Goal: Communication & Community: Ask a question

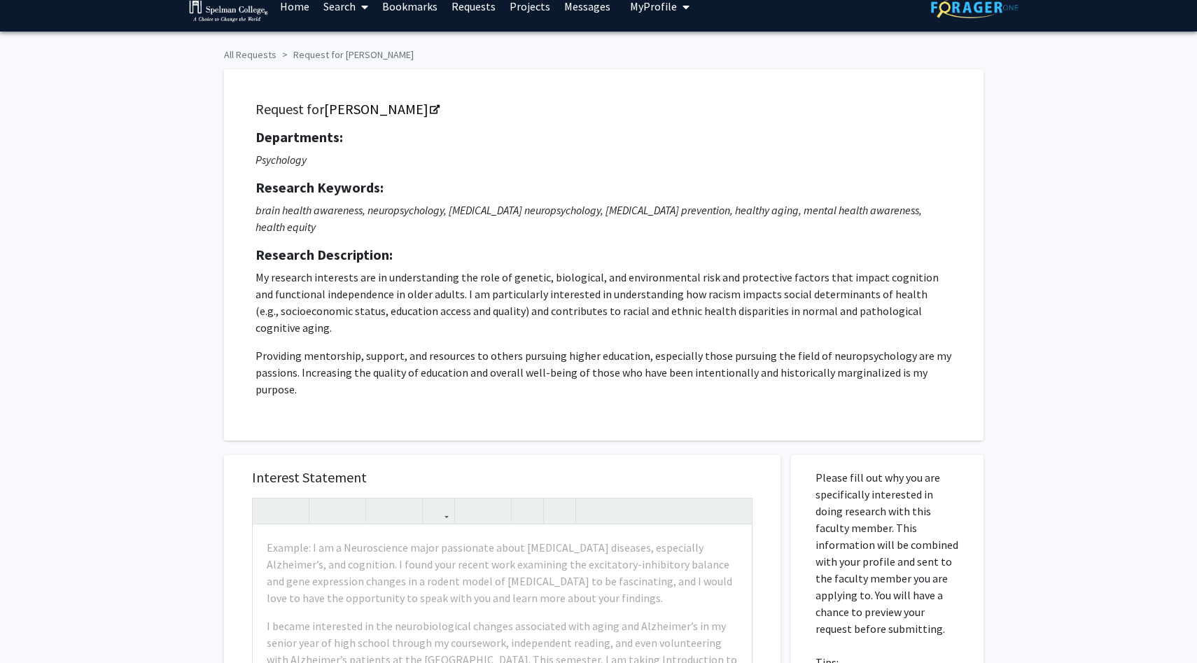
scroll to position [21, 0]
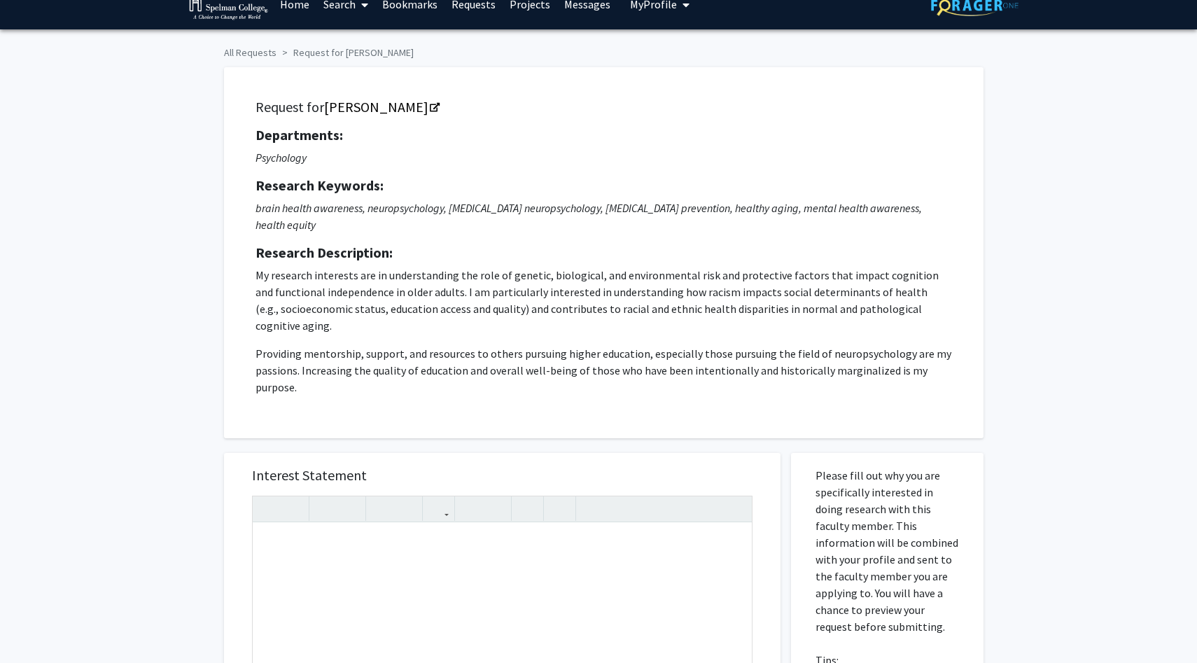
click at [149, 479] on div "All Requests Request for [PERSON_NAME] Request for [PERSON_NAME] Departments: P…" at bounding box center [598, 566] width 1197 height 1074
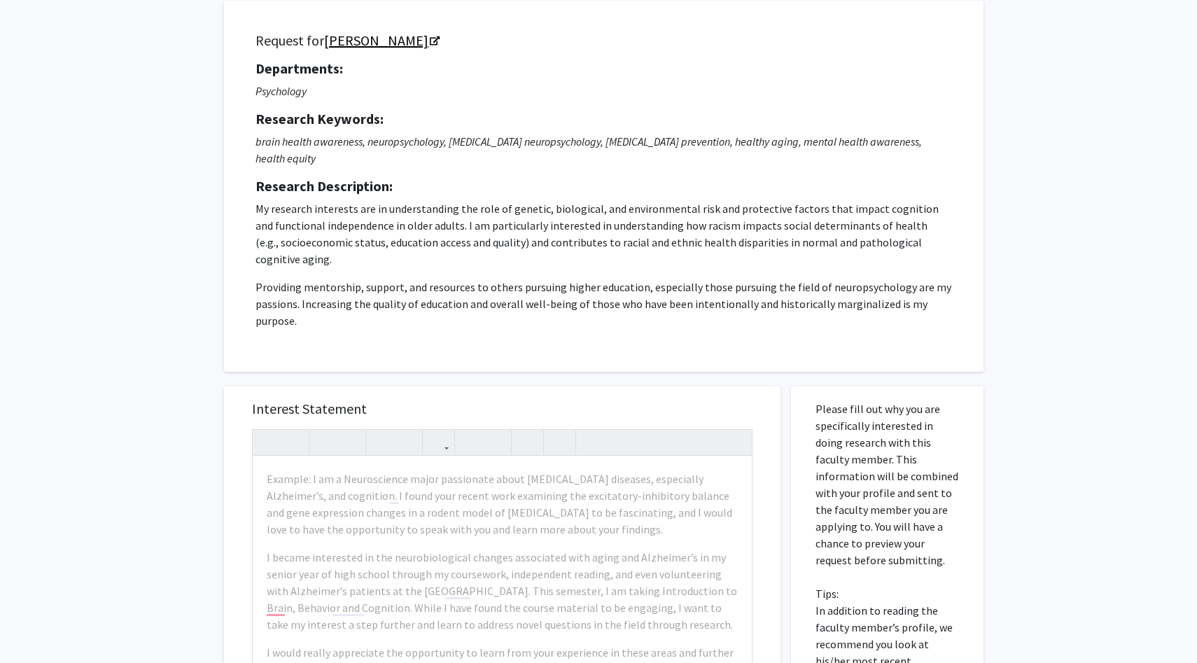
scroll to position [0, 0]
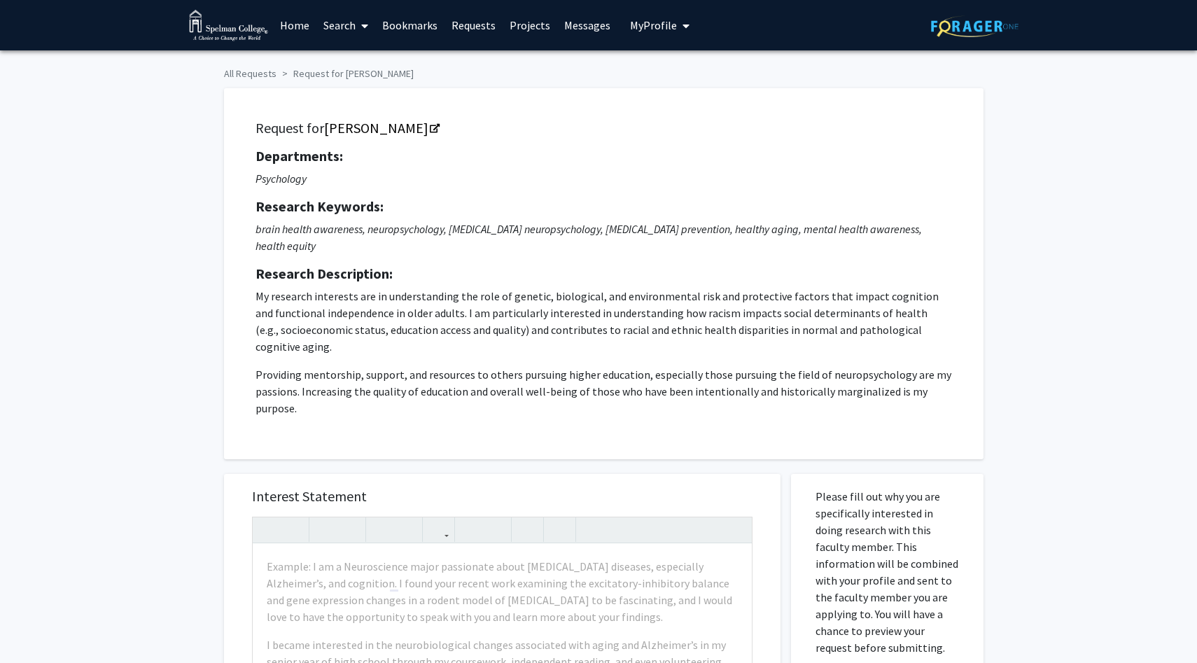
click at [265, 79] on div "Request for Kharine Jean Departments: Psychology Research Keywords: brain healt…" at bounding box center [598, 266] width 770 height 385
click at [261, 74] on div "Request for Kharine Jean Departments: Psychology Research Keywords: brain healt…" at bounding box center [598, 266] width 770 height 385
click at [247, 76] on div "Request for Kharine Jean Departments: Psychology Research Keywords: brain healt…" at bounding box center [598, 266] width 770 height 385
click at [295, 25] on link "Home" at bounding box center [294, 25] width 43 height 49
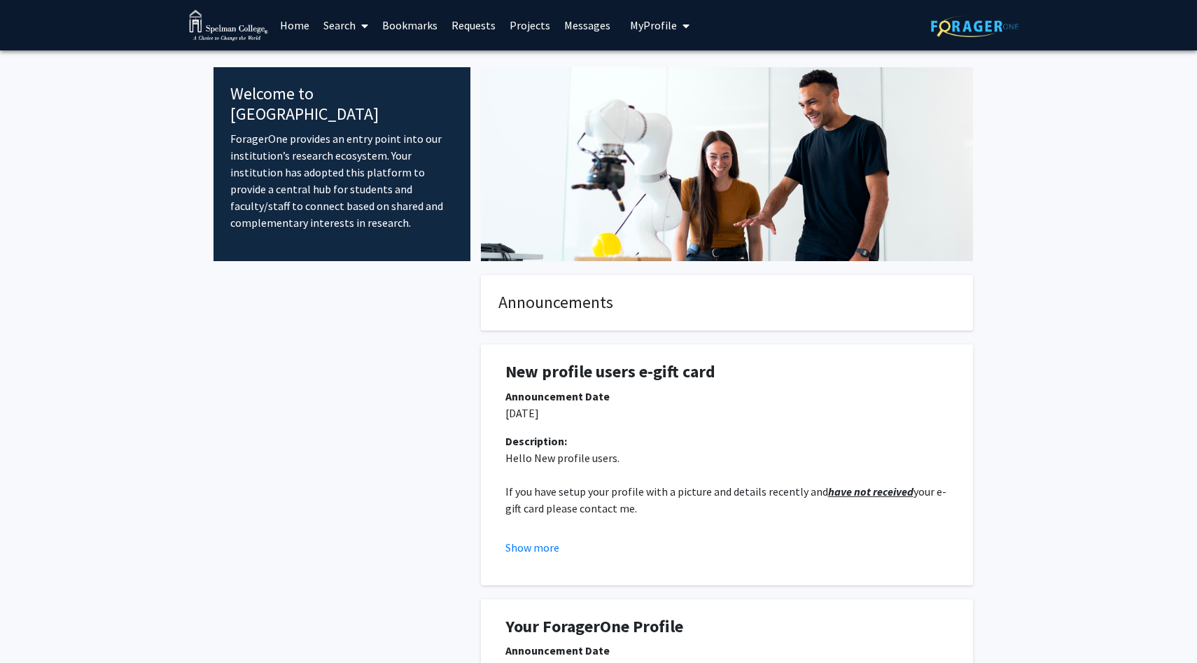
click at [347, 22] on link "Search" at bounding box center [345, 25] width 59 height 49
click at [362, 60] on span "Faculty/Staff" at bounding box center [367, 64] width 103 height 28
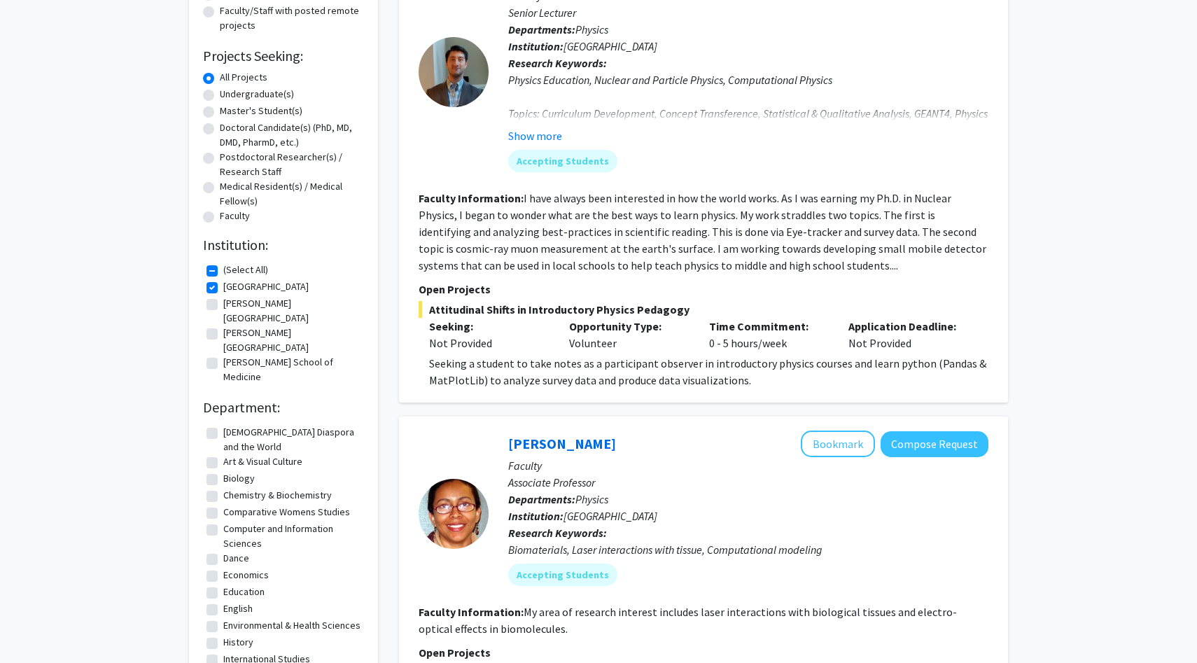
scroll to position [197, 0]
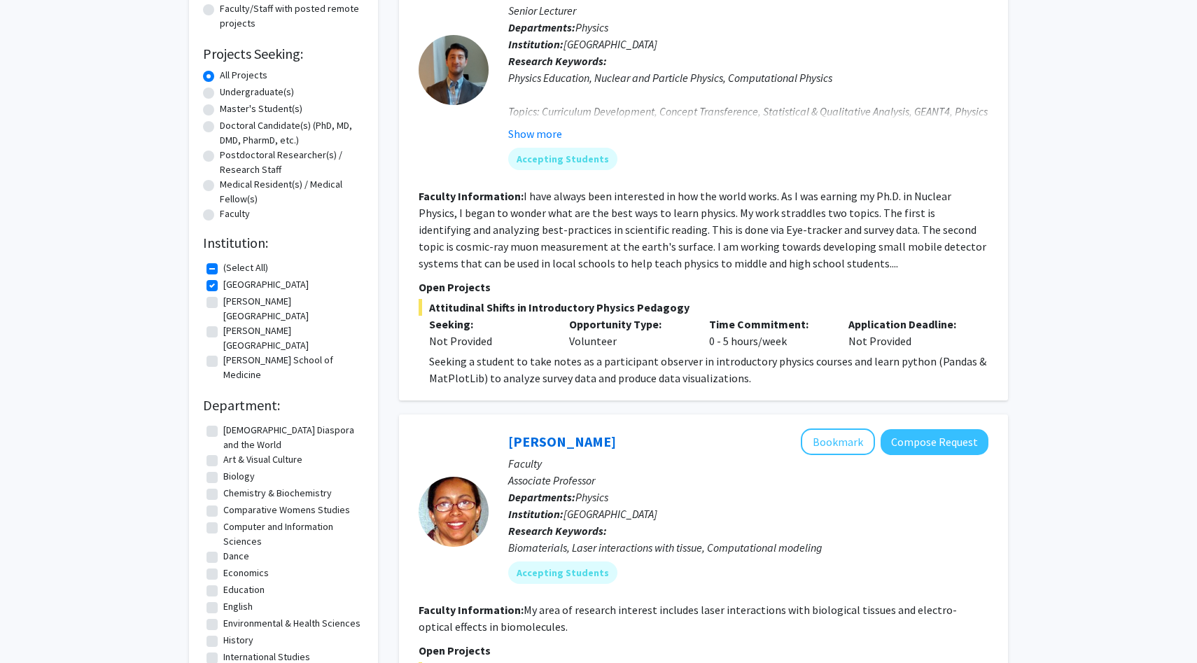
click at [223, 269] on label "(Select All)" at bounding box center [245, 267] width 45 height 15
click at [223, 269] on input "(Select All)" at bounding box center [227, 264] width 9 height 9
checkbox input "false"
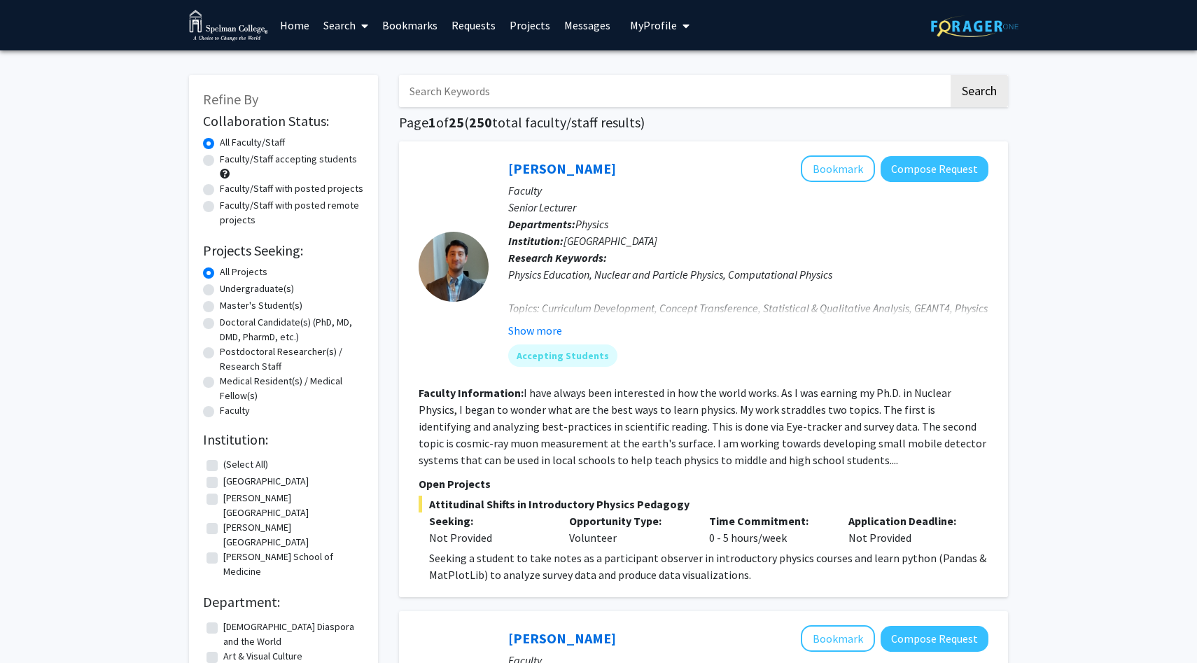
click at [220, 269] on label "All Projects" at bounding box center [244, 272] width 48 height 15
click at [220, 269] on input "All Projects" at bounding box center [224, 269] width 9 height 9
click at [223, 465] on label "(Select All)" at bounding box center [245, 464] width 45 height 15
click at [223, 465] on input "(Select All)" at bounding box center [227, 461] width 9 height 9
checkbox input "true"
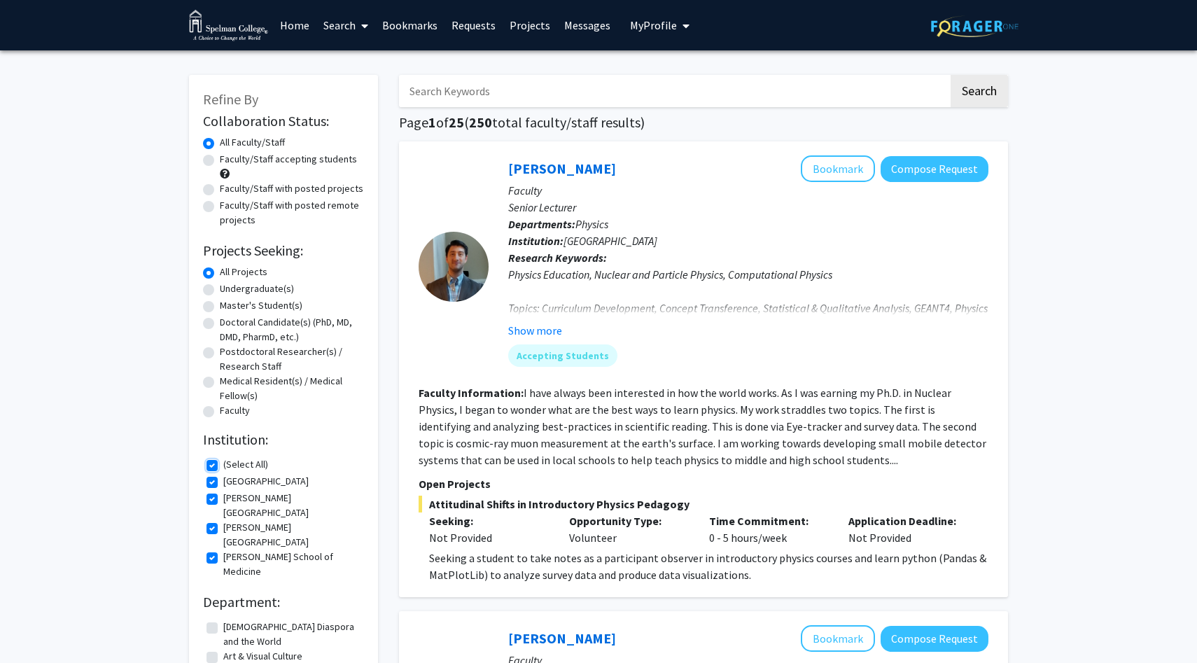
checkbox input "true"
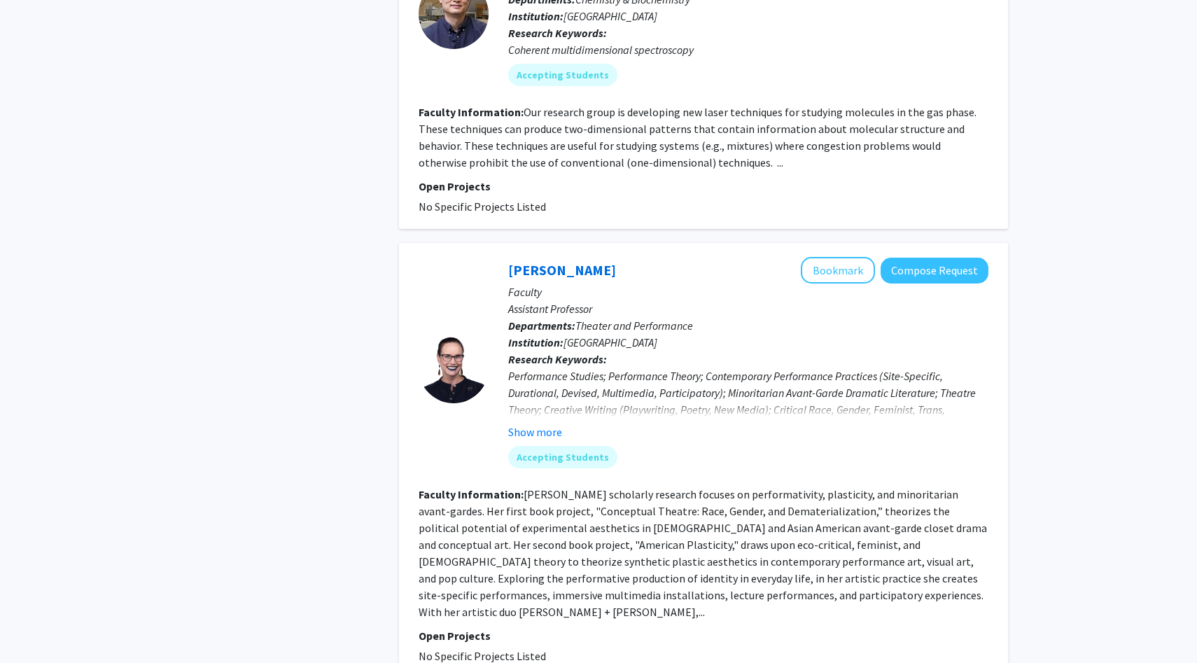
scroll to position [4210, 0]
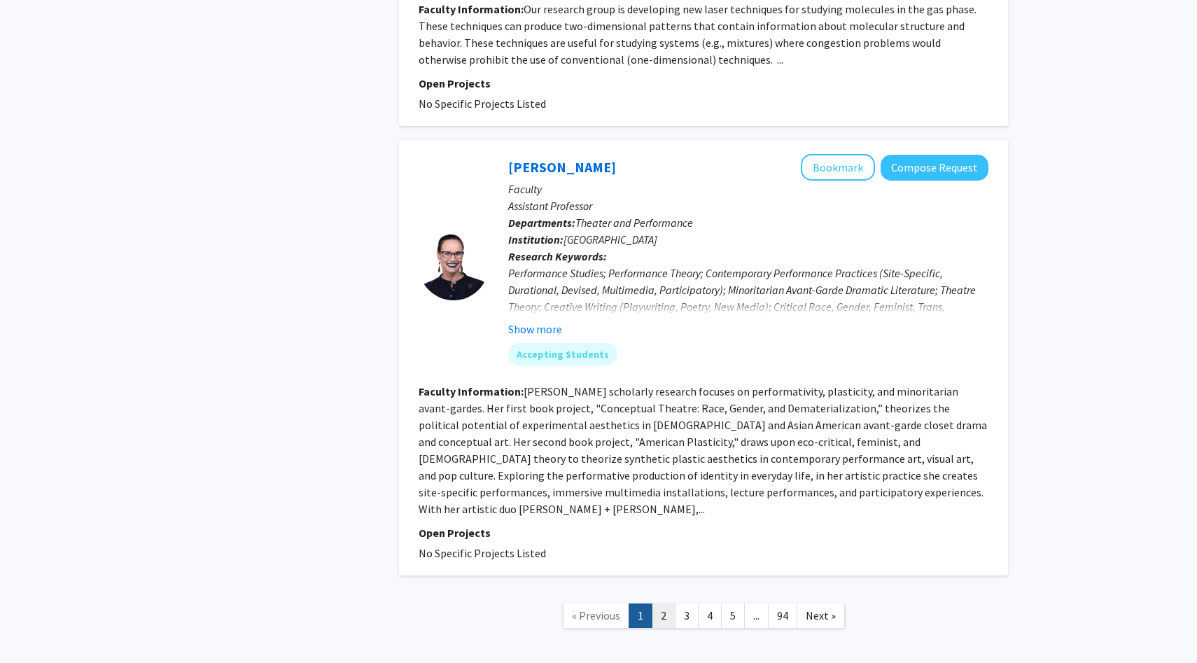
click at [669, 603] on link "2" at bounding box center [664, 615] width 24 height 24
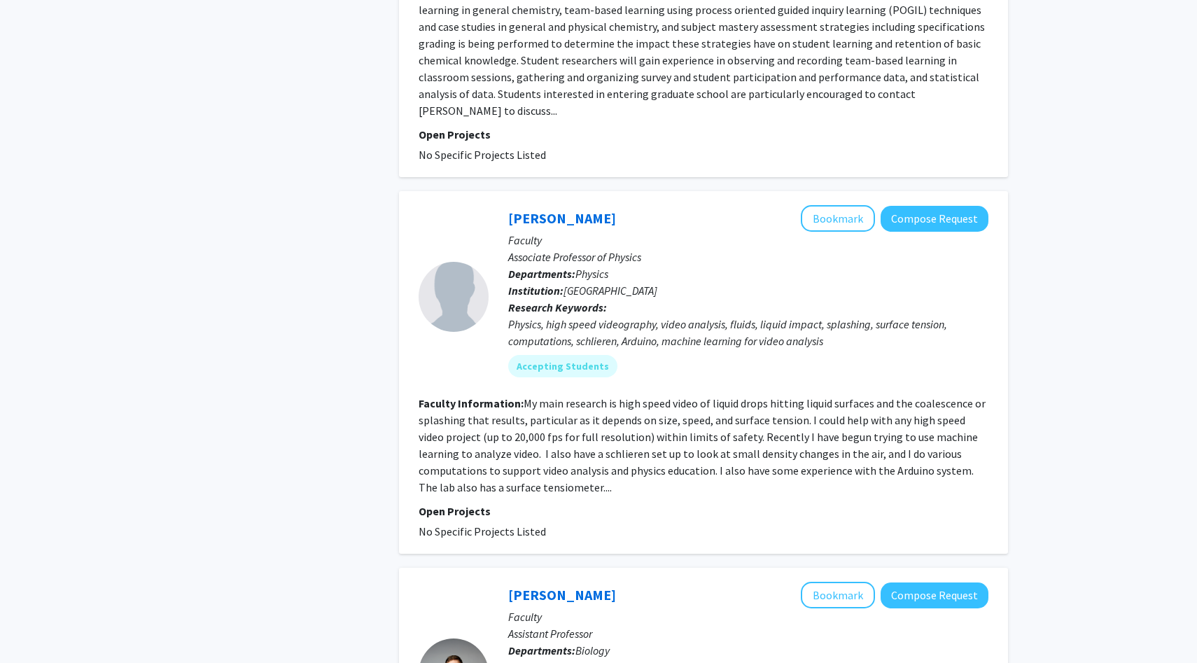
scroll to position [3390, 0]
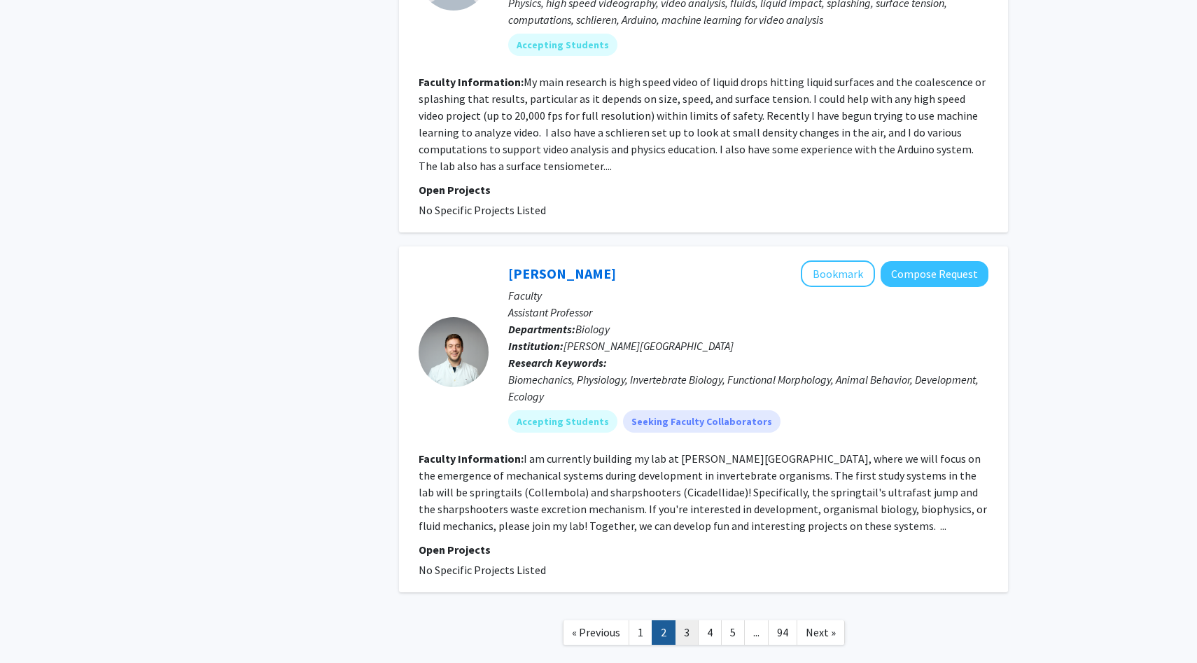
click at [689, 620] on link "3" at bounding box center [687, 632] width 24 height 24
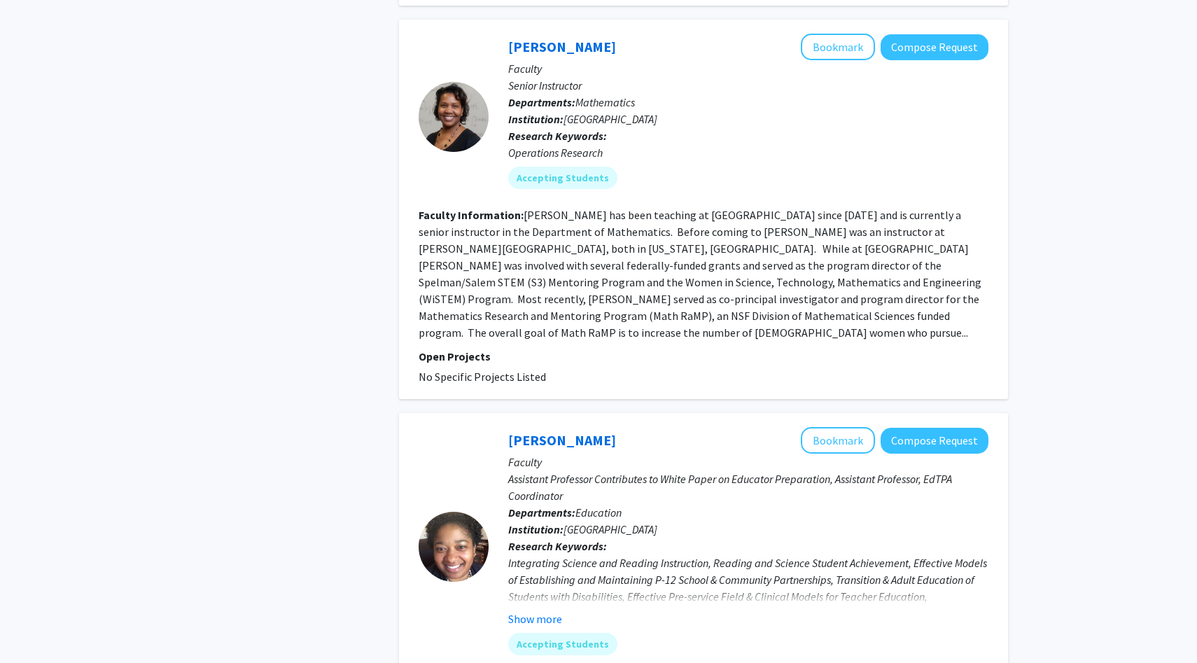
scroll to position [3474, 0]
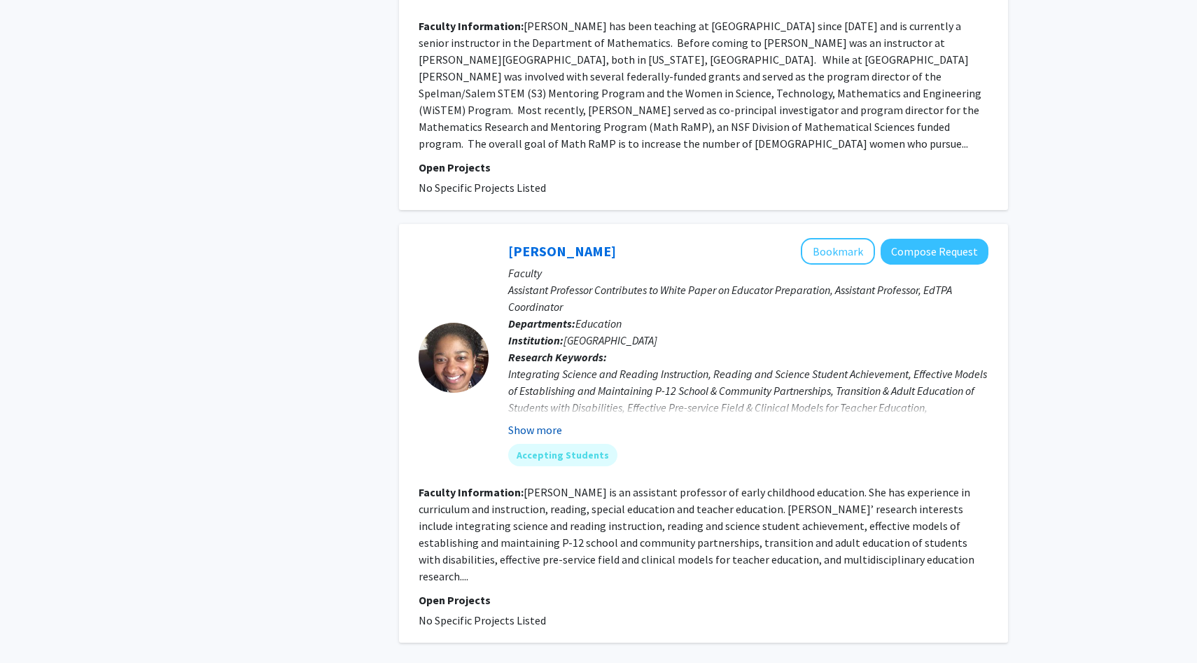
click at [540, 421] on button "Show more" at bounding box center [535, 429] width 54 height 17
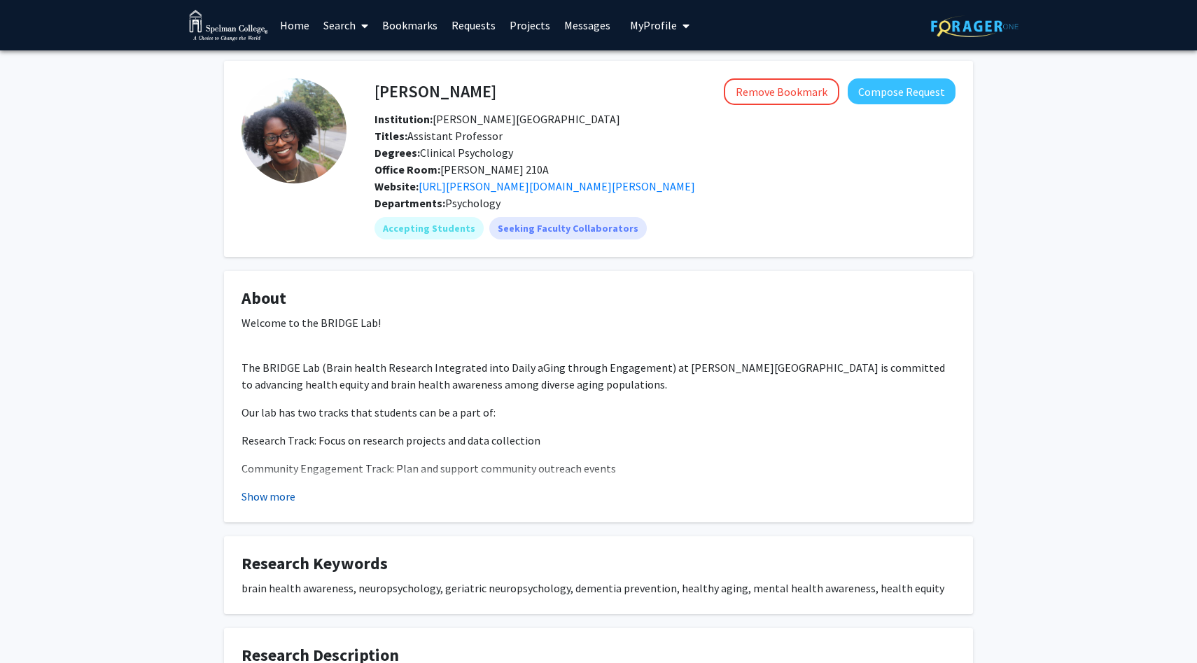
click at [285, 501] on button "Show more" at bounding box center [268, 496] width 54 height 17
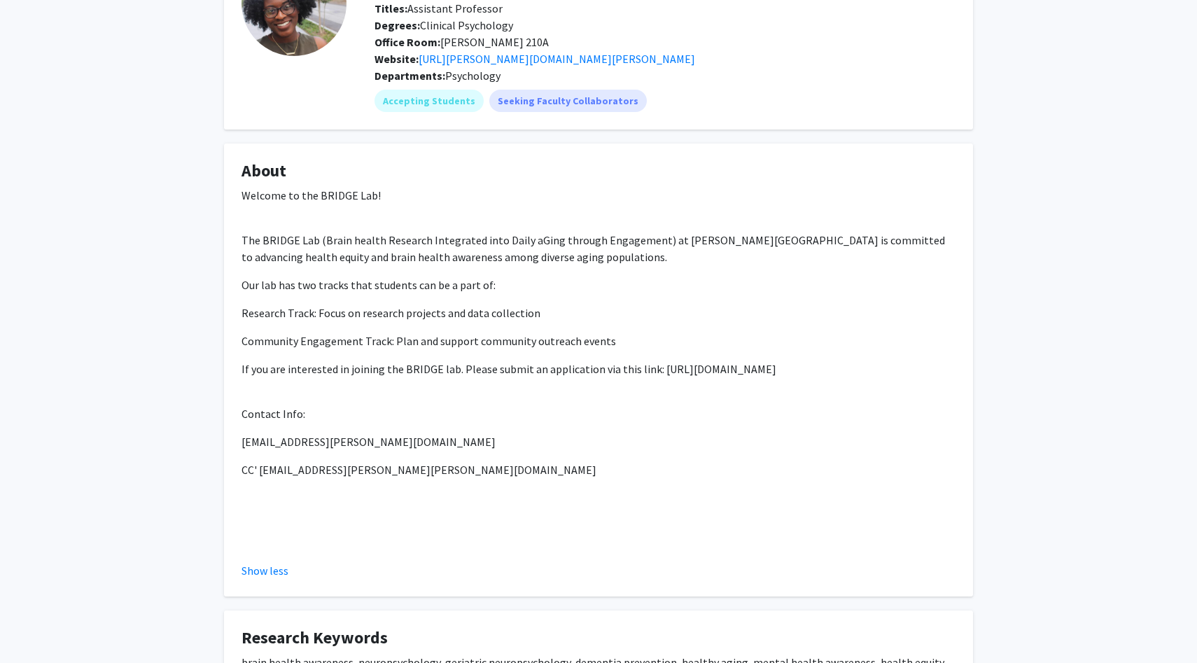
scroll to position [128, 0]
drag, startPoint x: 542, startPoint y: 379, endPoint x: 650, endPoint y: 365, distance: 109.3
click at [650, 365] on p "If you are interested in joining the BRIDGE lab. Please submit an application v…" at bounding box center [598, 368] width 714 height 17
copy p "https://docs.google.com/forms/d/e/1FAIpQLSc9gcT0lrT_uc6t2q-JvOIVrn87DGbVOG-wCDh…"
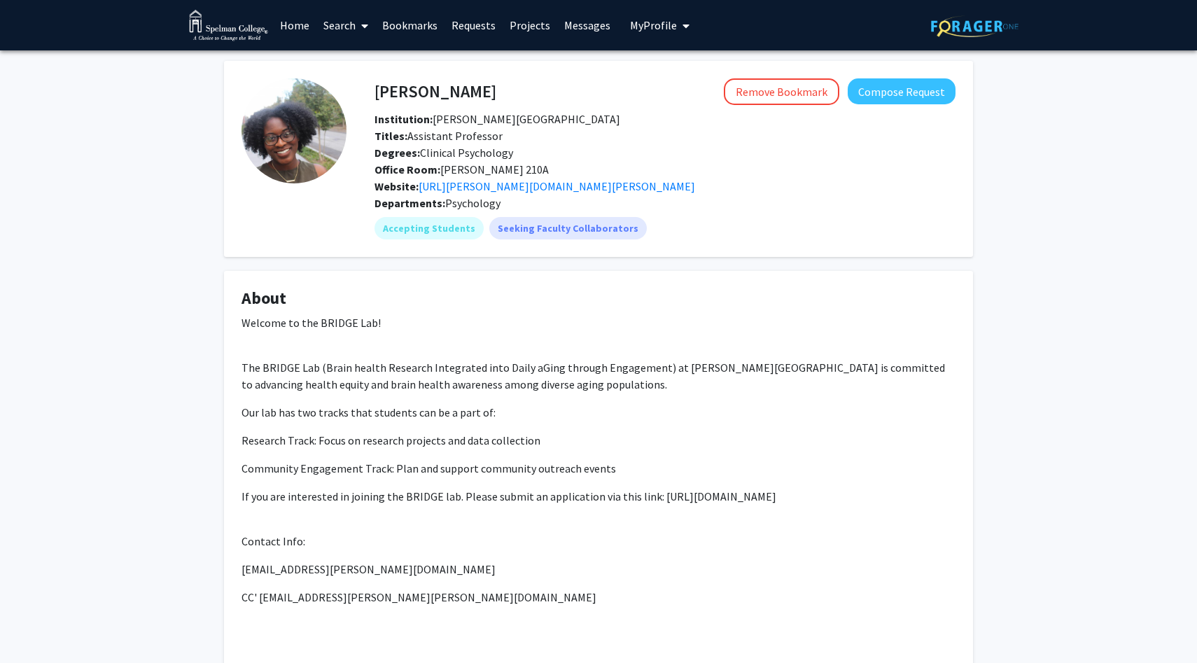
copy p "https://docs.google.com/forms/d/e/1FAIpQLSc9gcT0lrT_uc6t2q-JvOIVrn87DGbVOG-wCDh…"
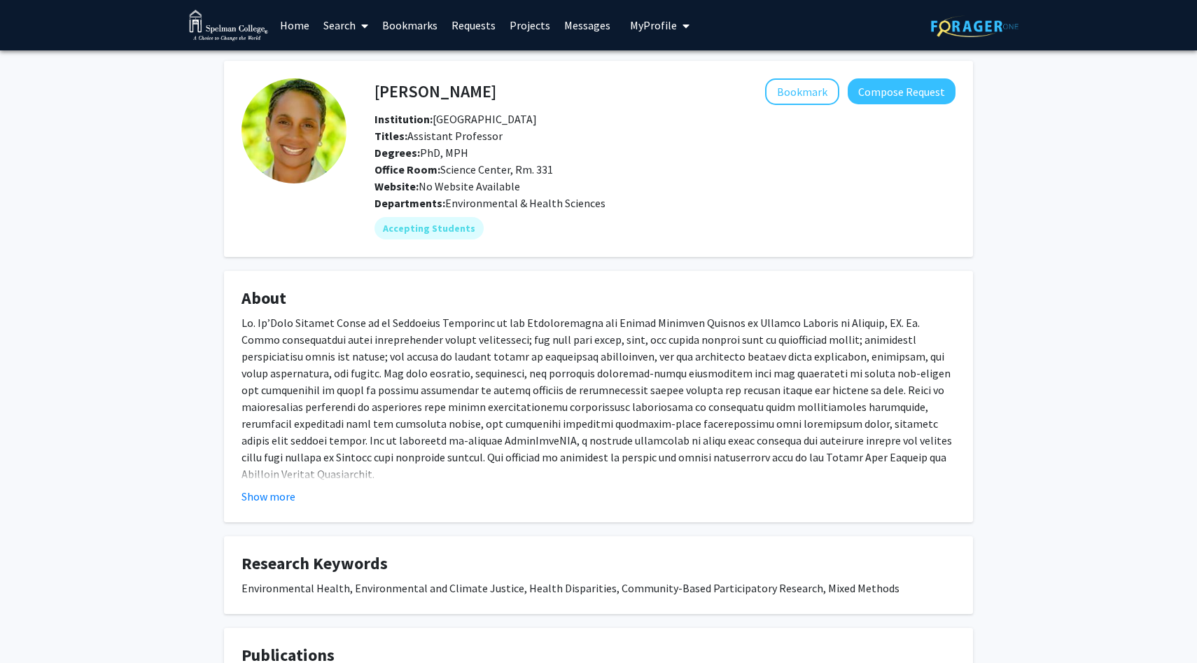
click at [262, 505] on fg-card "About Dr. Jelks co-founded the West Atlanta Watershed Alliance (WAWA), a commun…" at bounding box center [598, 396] width 749 height 251
click at [265, 500] on button "Show more" at bounding box center [268, 496] width 54 height 17
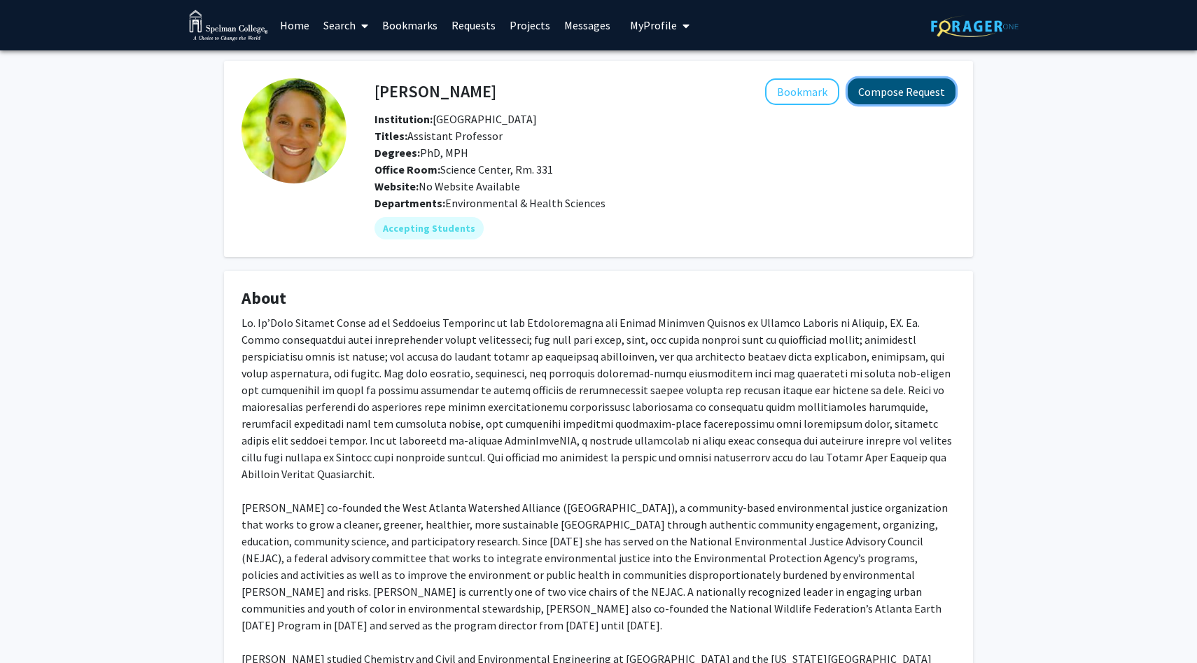
click at [887, 78] on button "Compose Request" at bounding box center [901, 91] width 108 height 26
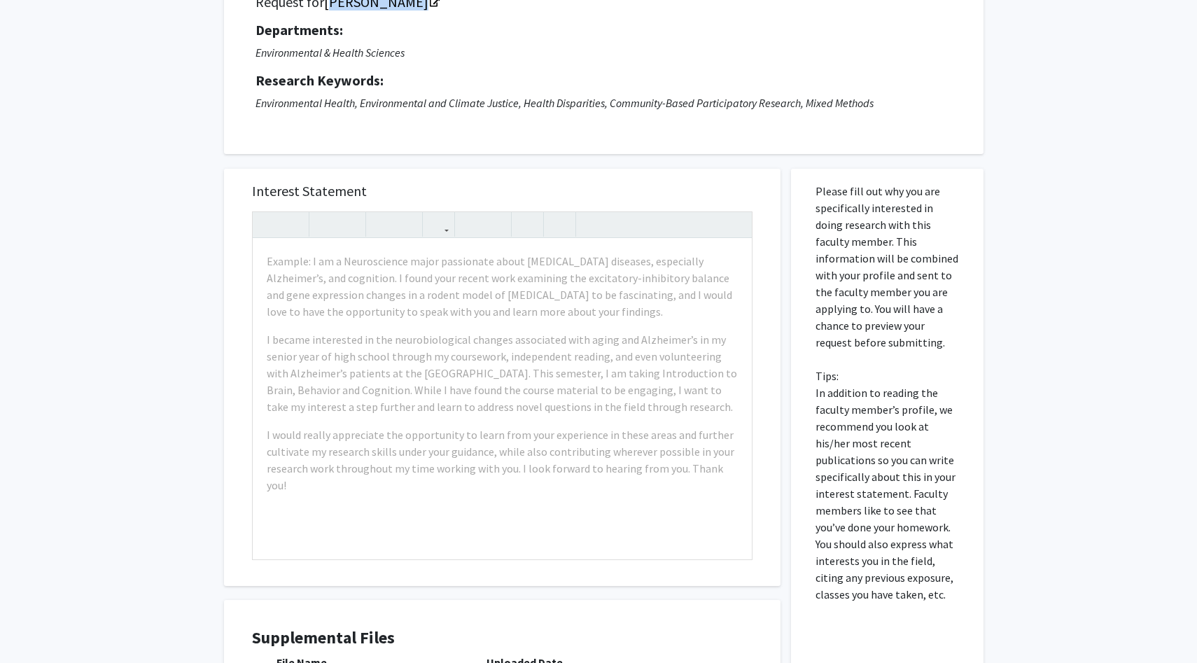
scroll to position [102, 0]
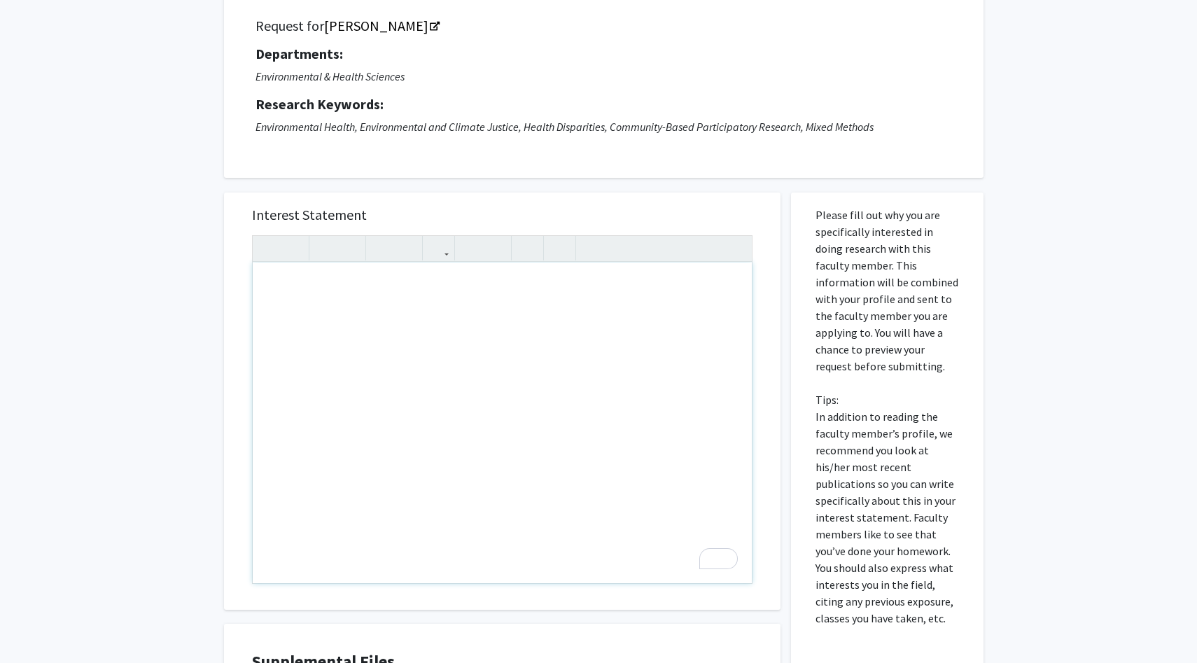
click at [372, 316] on div "To enrich screen reader interactions, please activate Accessibility in Grammarl…" at bounding box center [502, 422] width 499 height 321
paste div "To enrich screen reader interactions, please activate Accessibility in Grammarl…"
type textarea "<p>Greetings Dr. Na’Taki Osborne Jelks,</p><br><p>My name is Kennedi Munson, an…"
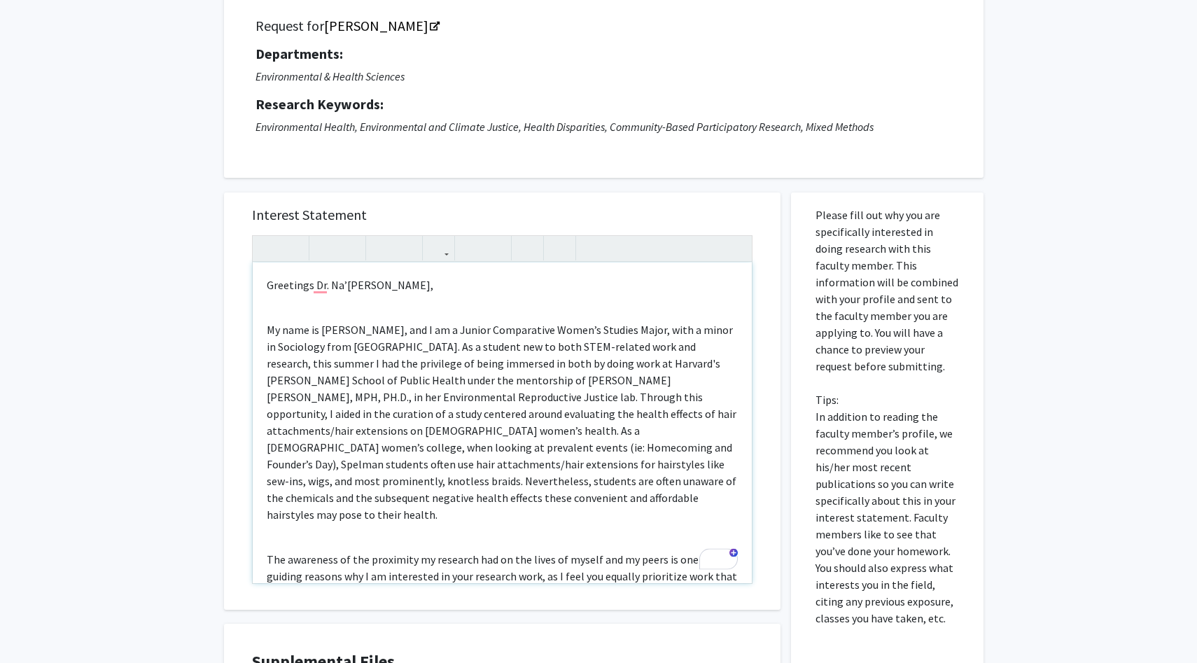
click at [372, 316] on div "Greetings Dr. Na’Taki Osborne Jelks, My name is Kennedi Munson, and I am a Juni…" at bounding box center [502, 422] width 499 height 321
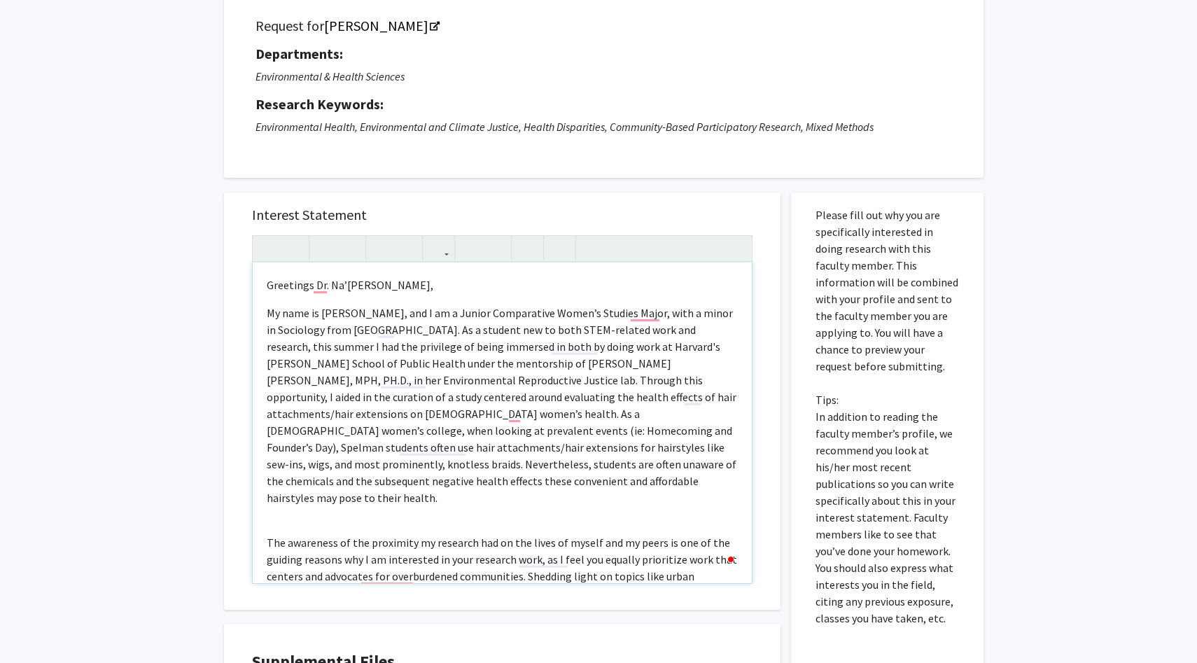
click at [347, 500] on div "Greetings Dr. Na’Taki Osborne Jelks, My name is Kennedi Munson, and I am a Juni…" at bounding box center [502, 422] width 499 height 321
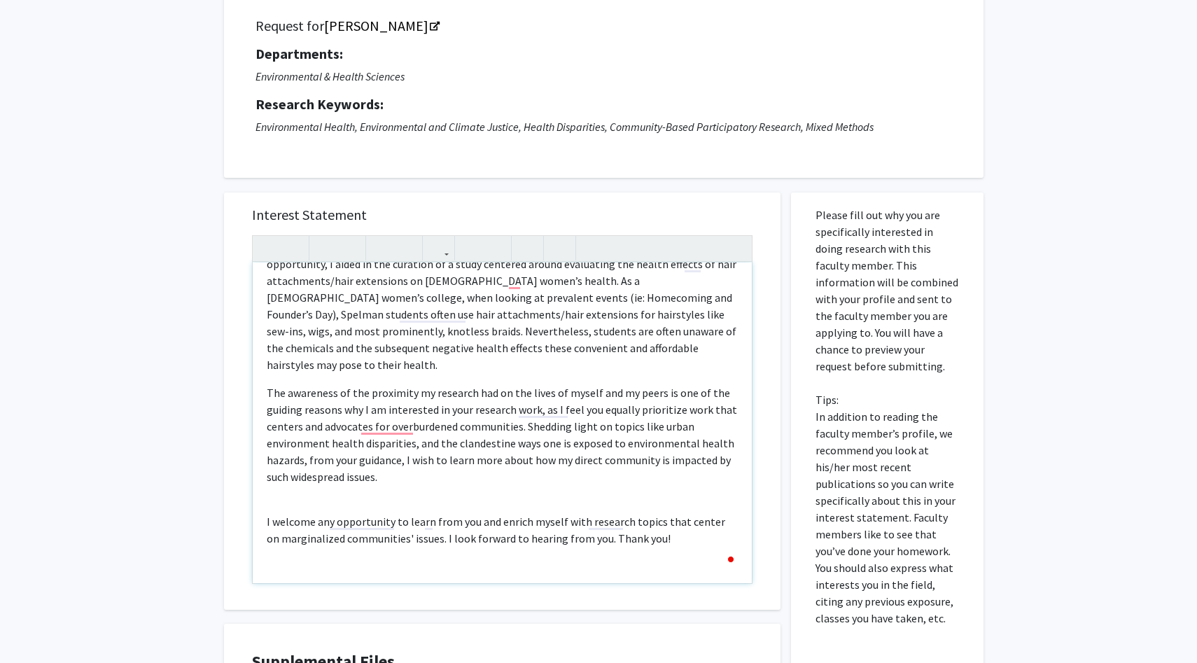
scroll to position [135, 0]
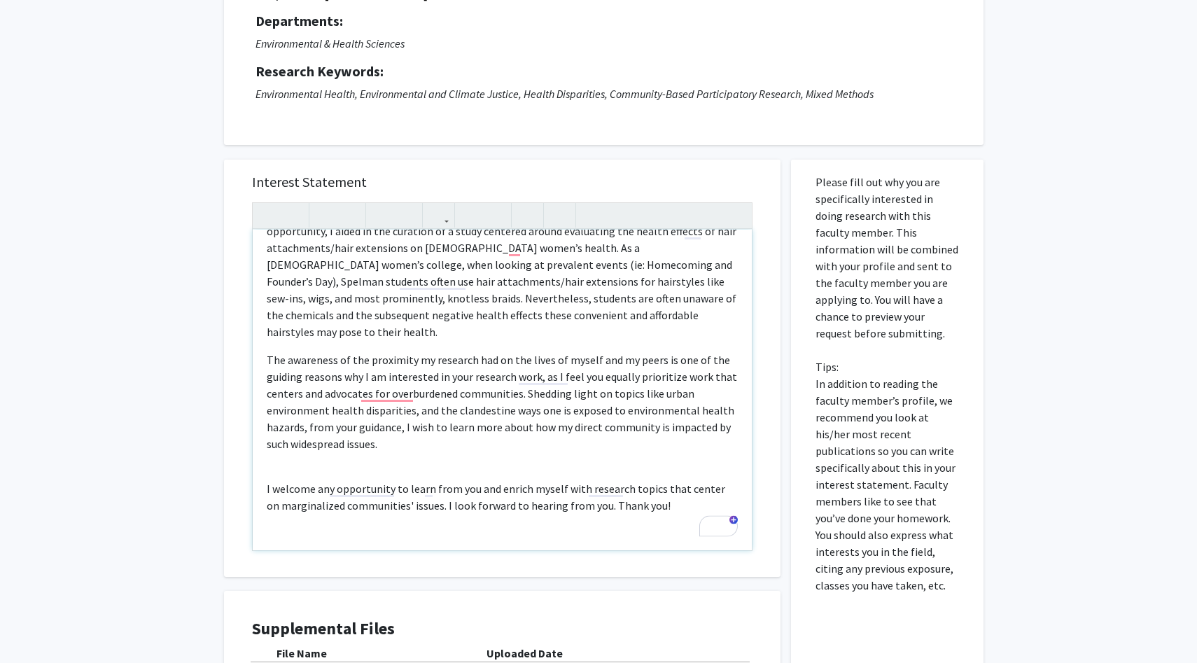
click at [355, 537] on div "Greetings Dr. Na’Taki Osborne Jelks, My name is Kennedi Munson, and I am a Juni…" at bounding box center [502, 390] width 499 height 321
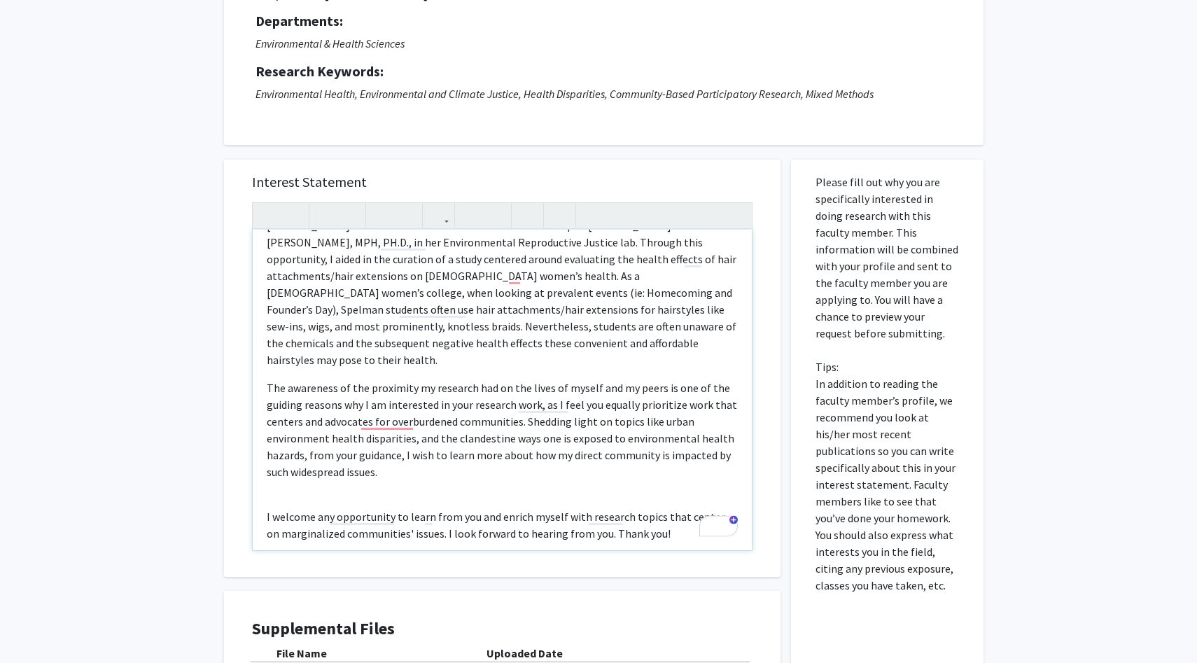
click at [330, 478] on div "Greetings Dr. Na’Taki Osborne Jelks, My name is Kennedi Munson, and I am a Juni…" at bounding box center [502, 390] width 499 height 321
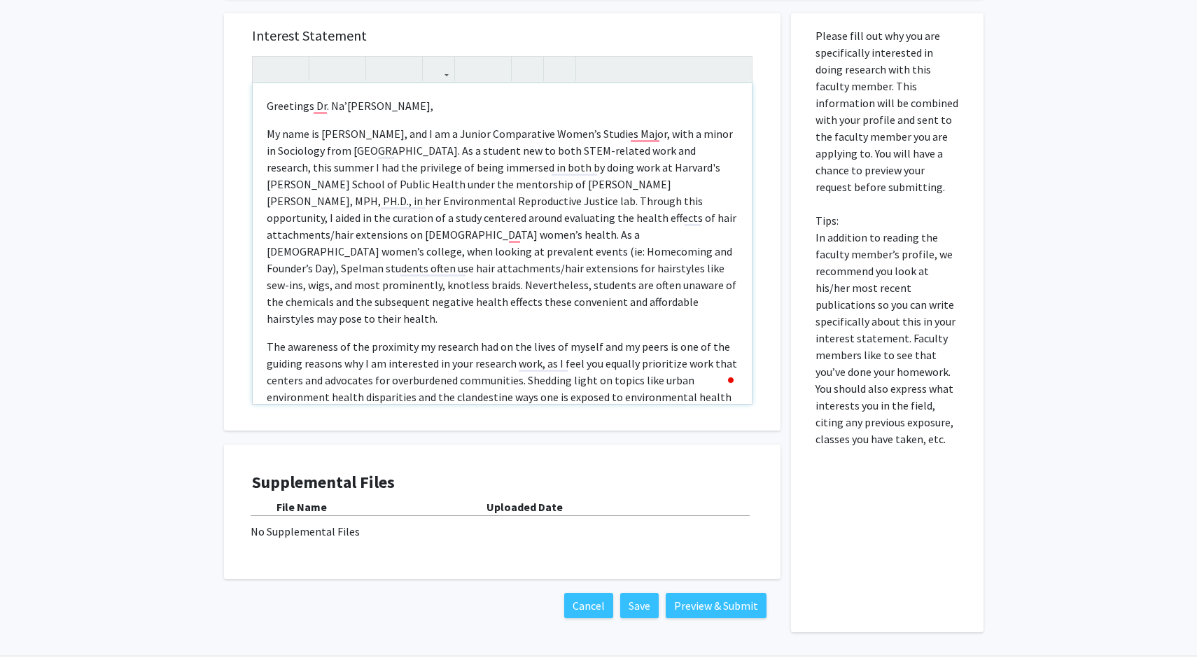
scroll to position [324, 0]
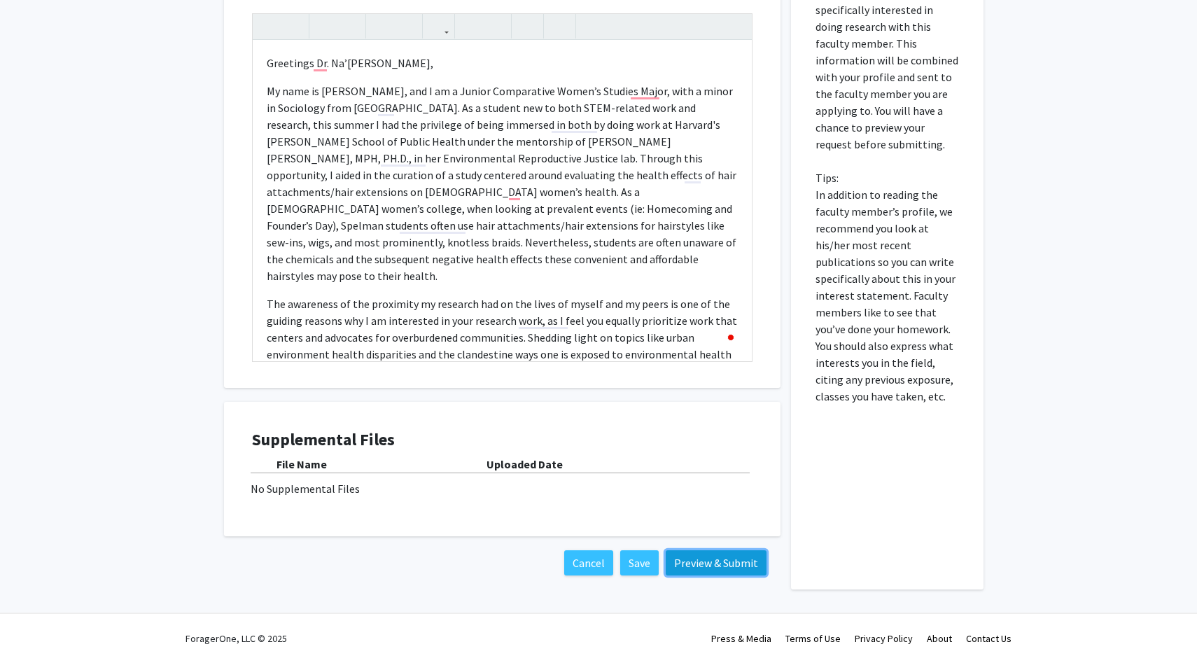
click at [717, 561] on button "Preview & Submit" at bounding box center [716, 562] width 101 height 25
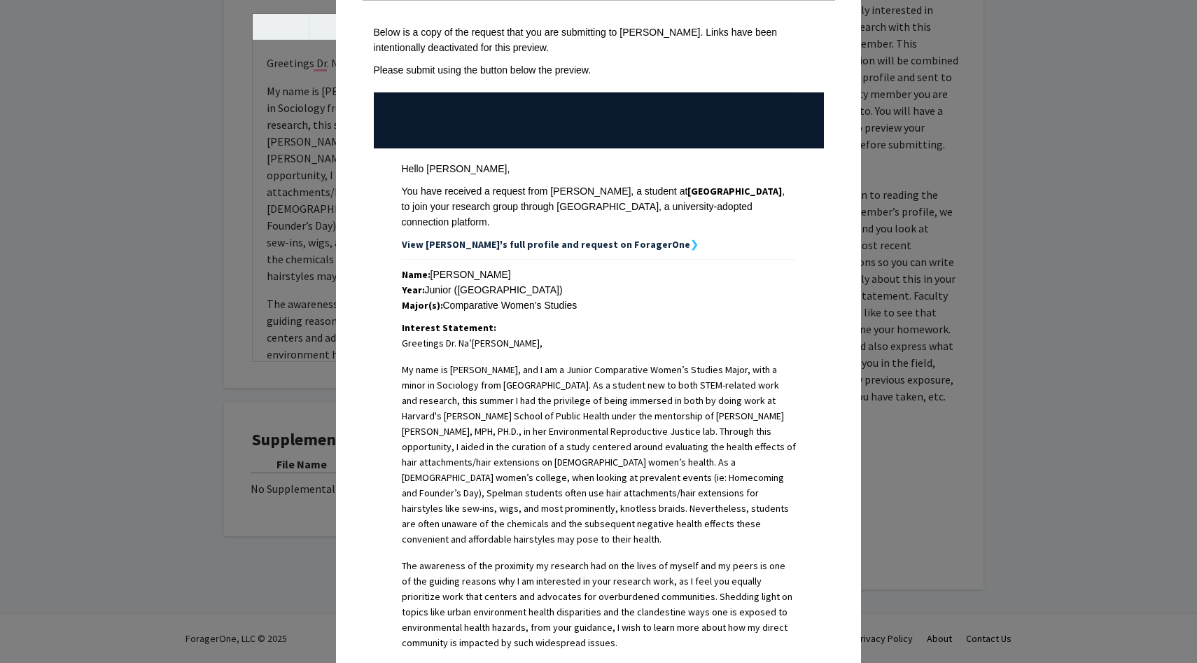
scroll to position [0, 0]
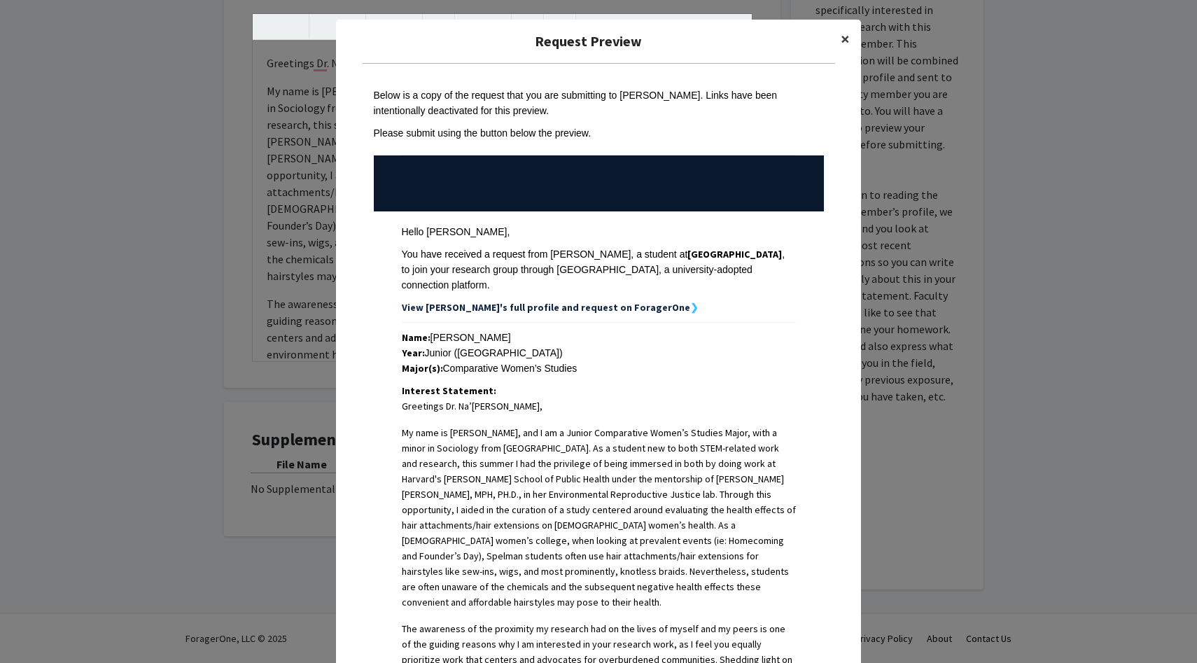
click at [842, 41] on span "×" at bounding box center [844, 39] width 9 height 22
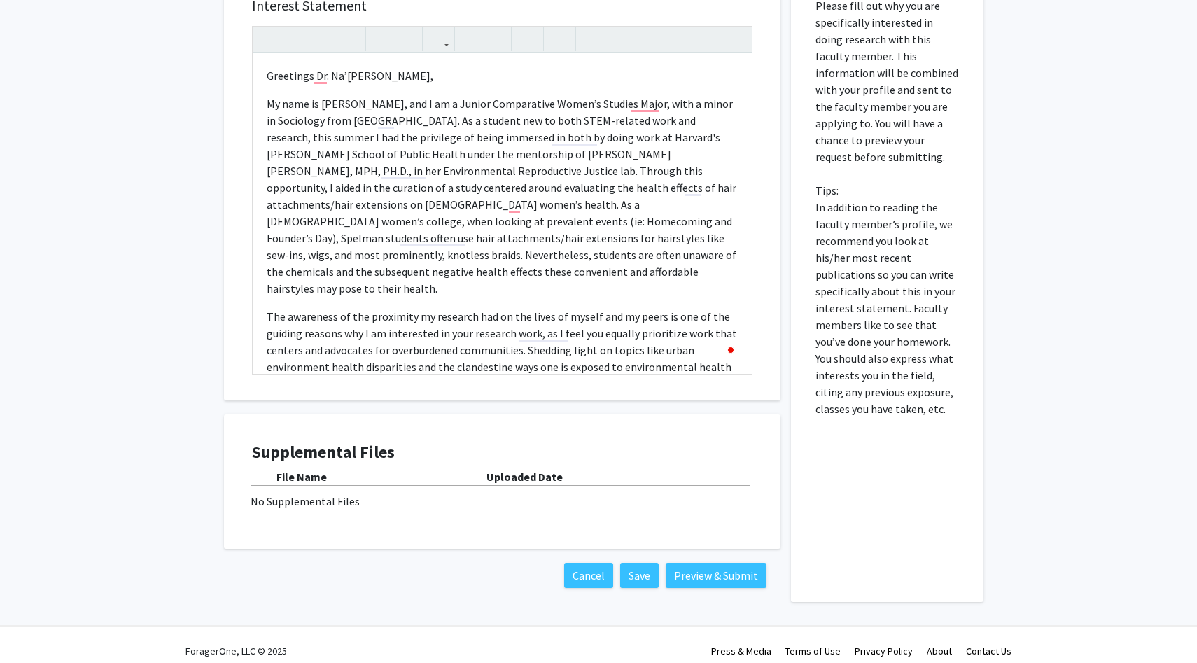
scroll to position [324, 0]
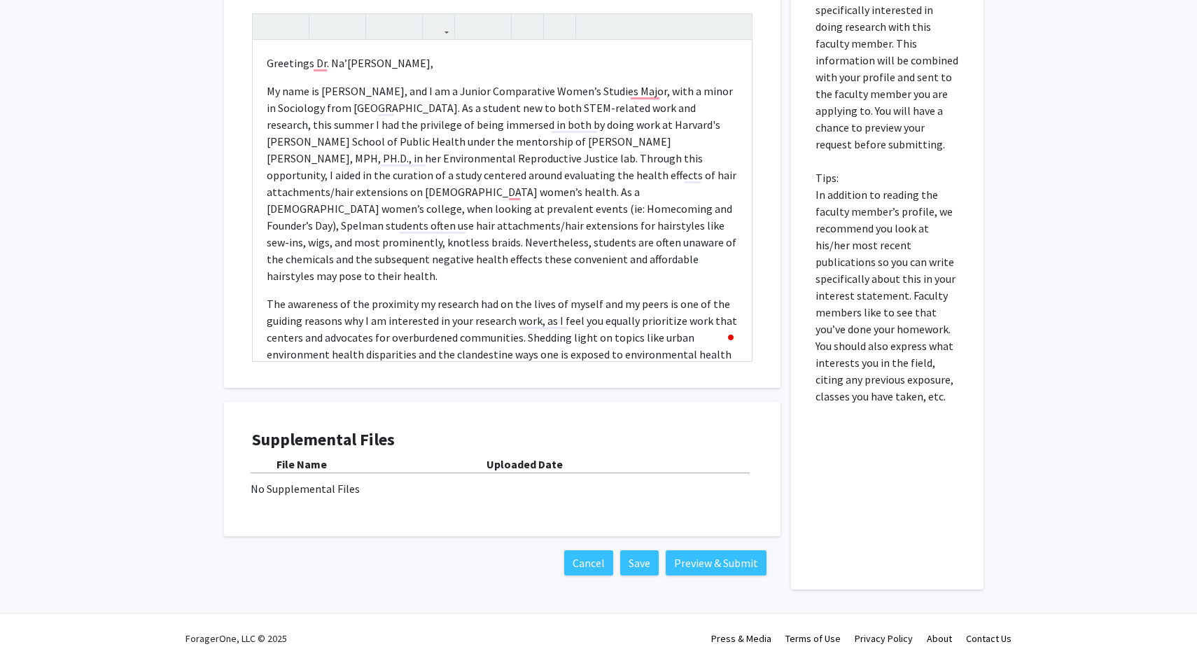
click at [313, 481] on div "No Supplemental Files" at bounding box center [502, 488] width 503 height 17
click at [325, 487] on div "No Supplemental Files" at bounding box center [502, 488] width 503 height 17
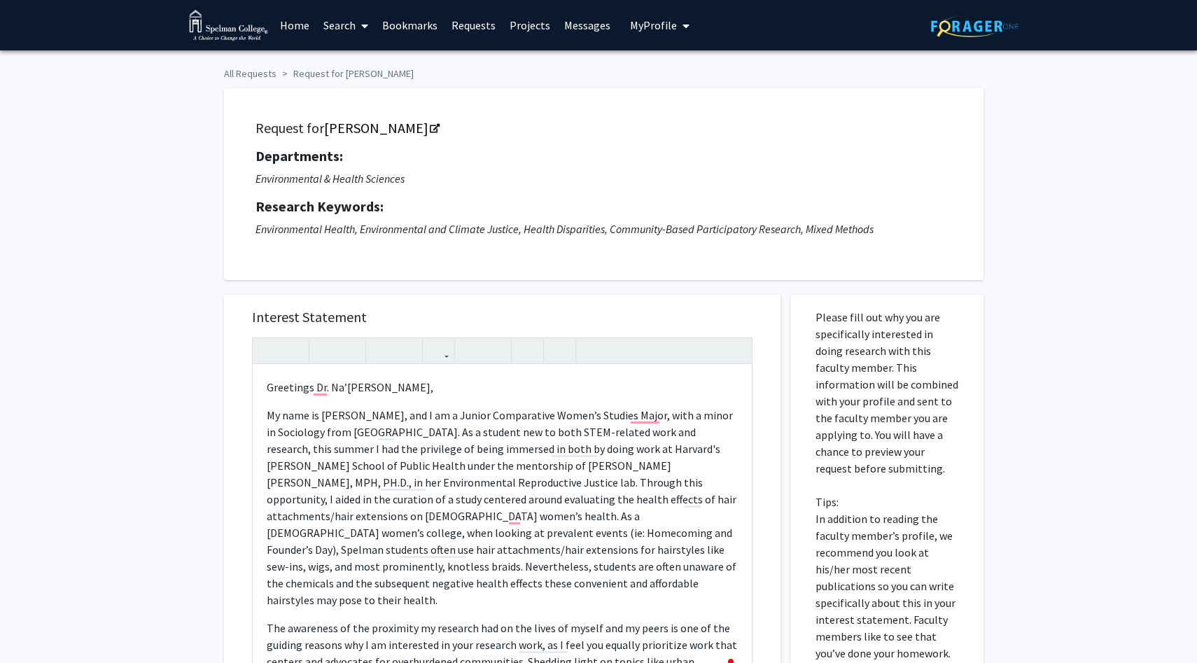
click at [668, 28] on span "My Profile" at bounding box center [653, 25] width 47 height 14
click at [610, 226] on icon "Environmental Health, Environmental and Climate Justice, Health Disparities, Co…" at bounding box center [564, 229] width 618 height 14
click at [479, 399] on div "Greetings Dr. Na’Taki Osborne Jelks, My name is Kennedi Munson, and I am a Juni…" at bounding box center [502, 525] width 499 height 321
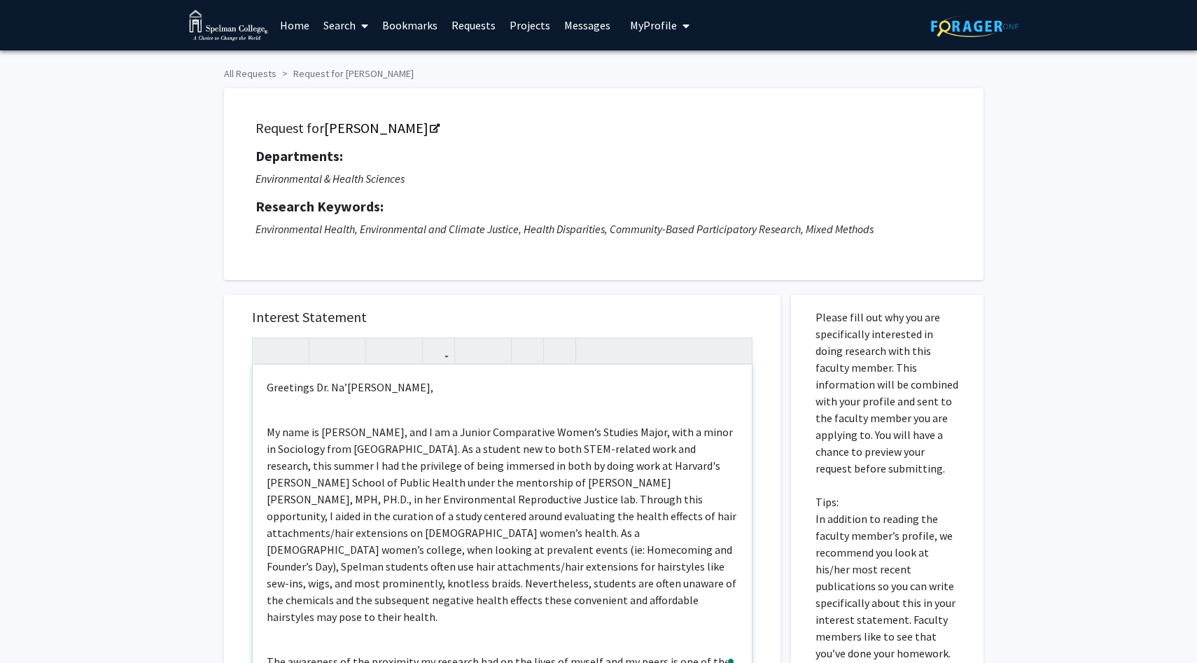
click at [410, 407] on div "Greetings Dr. Na’Taki Osborne Jelks, My name is Kennedi Munson, and I am a Juni…" at bounding box center [502, 525] width 499 height 321
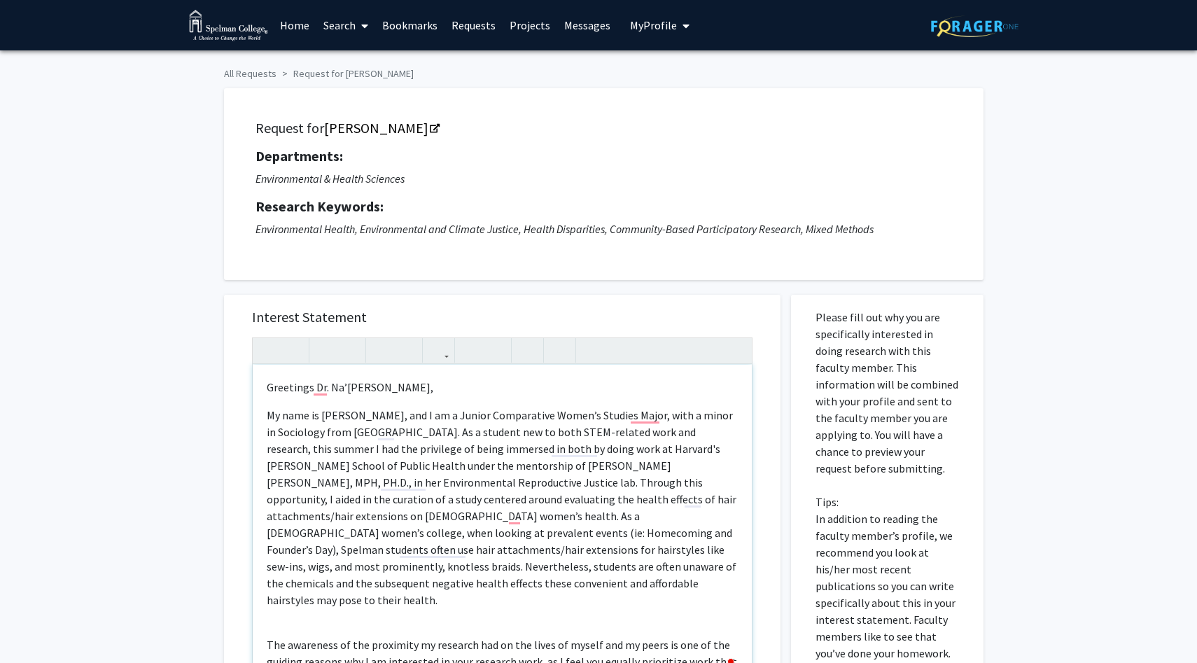
click at [352, 606] on div "Greetings Dr. Na’Taki Osborne Jelks, My name is Kennedi Munson, and I am a Juni…" at bounding box center [502, 525] width 499 height 321
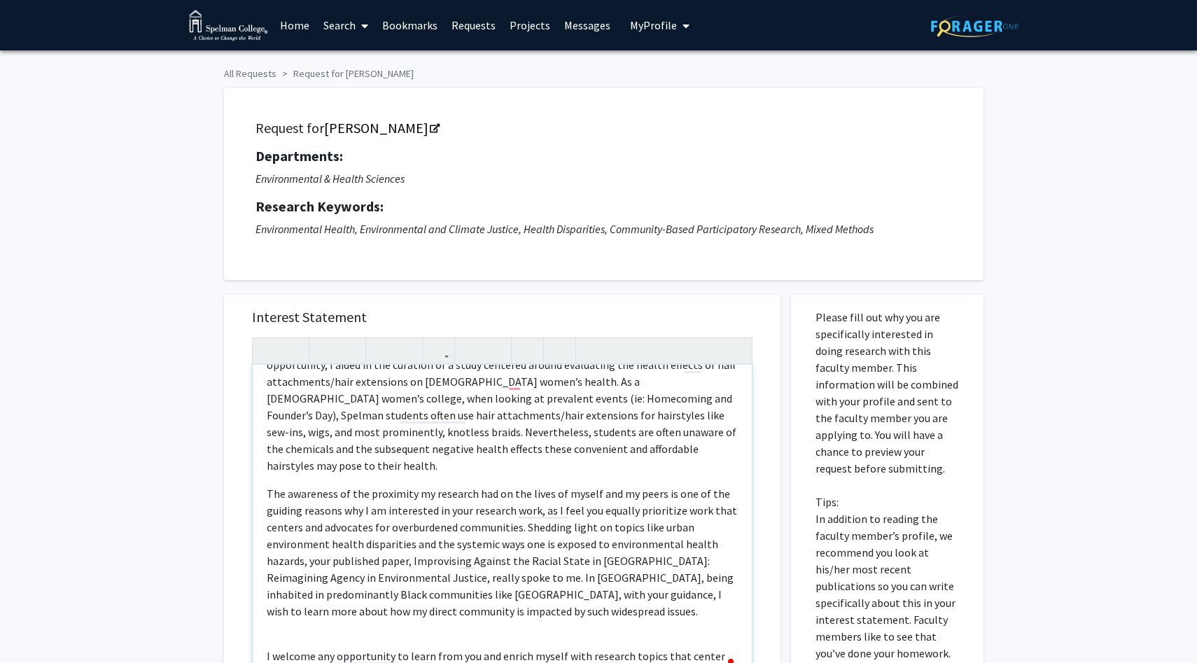
scroll to position [167, 0]
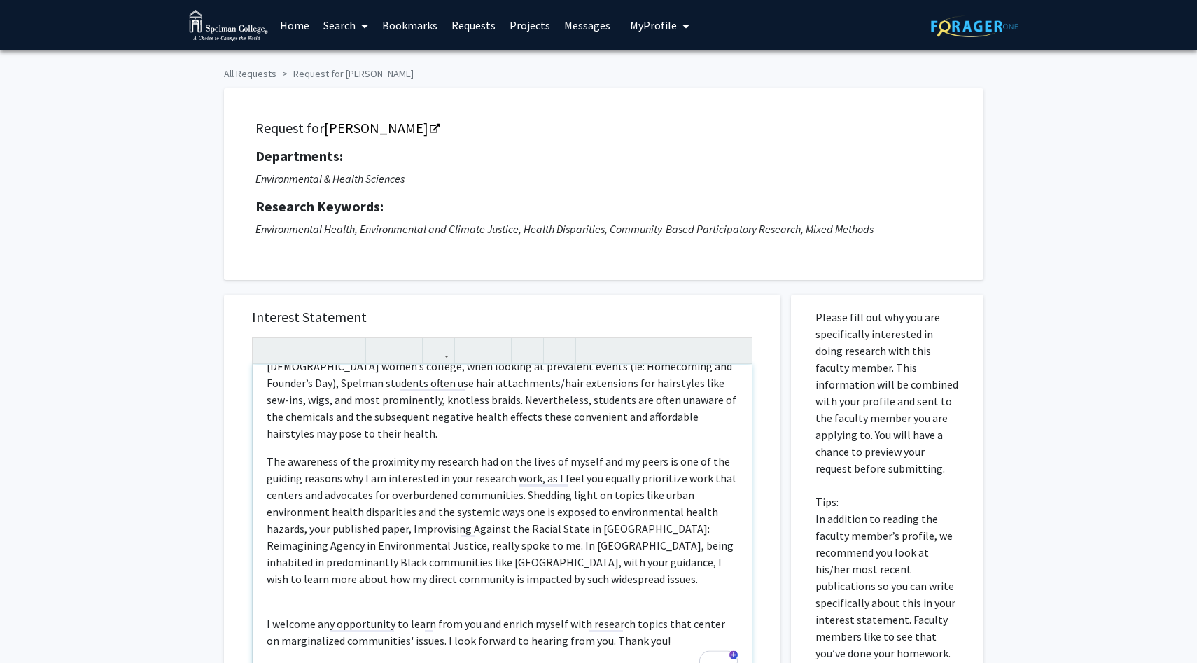
click at [302, 580] on div "Greetings Dr. Na’Taki Osborne Jelks, My name is Kennedi Munson, and I am a Juni…" at bounding box center [502, 525] width 499 height 321
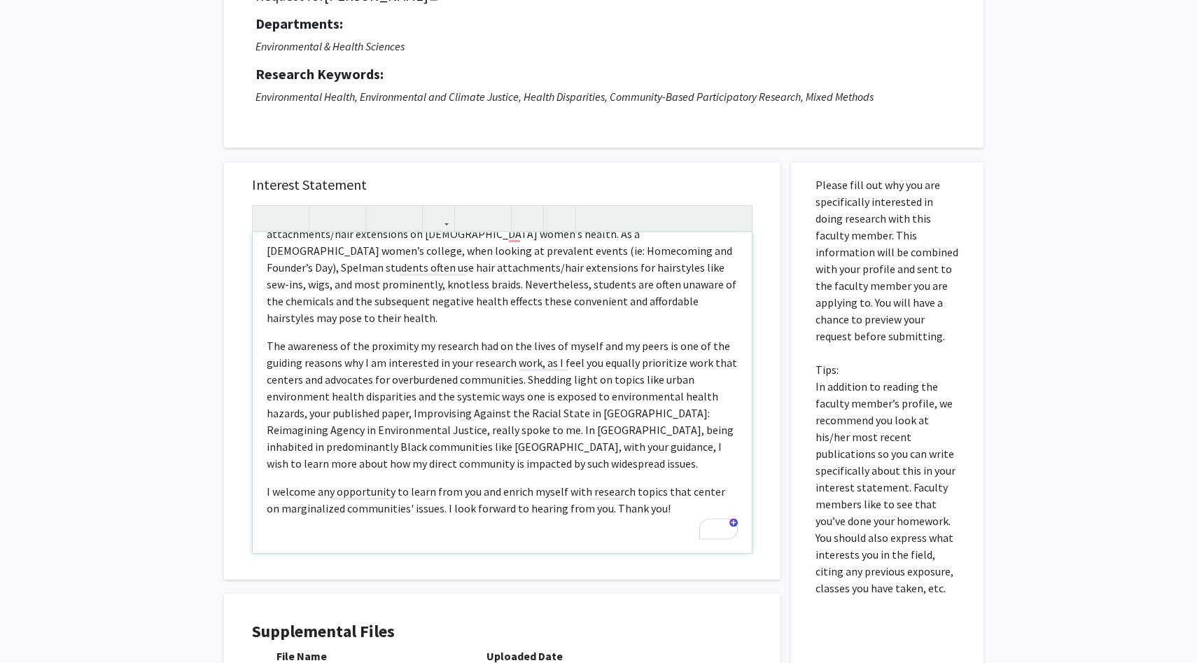
scroll to position [231, 0]
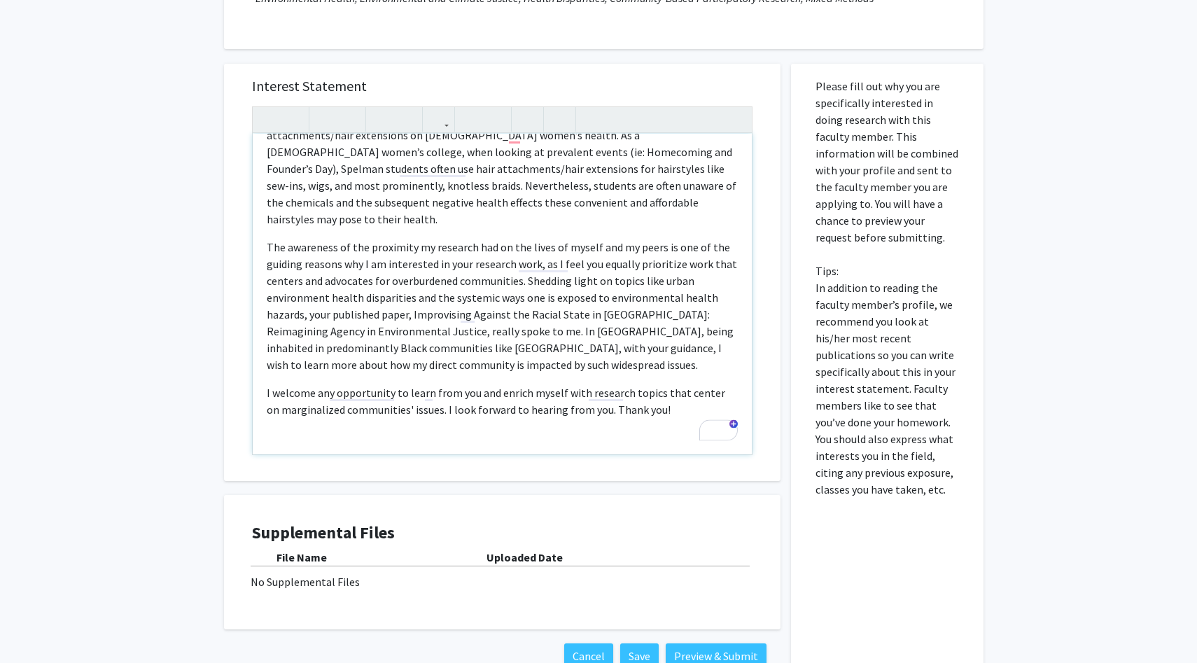
click at [393, 433] on div "Greetings Dr. Na’Taki Osborne Jelks, My name is Kennedi Munson, and I am a Juni…" at bounding box center [502, 294] width 499 height 321
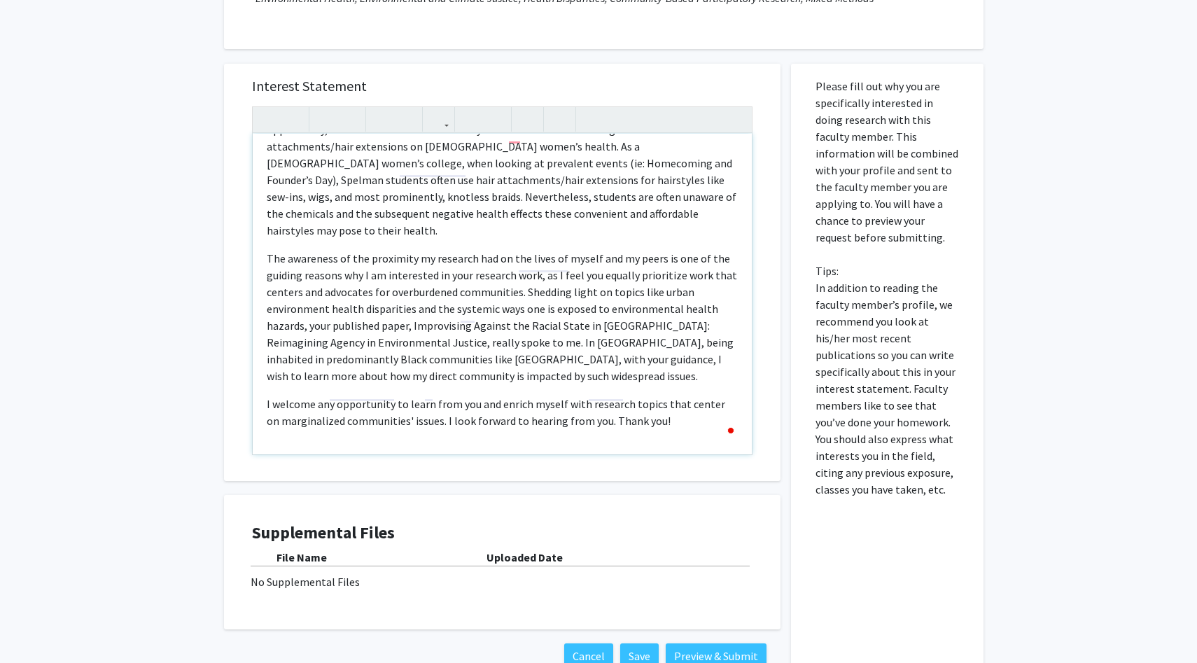
scroll to position [122, 0]
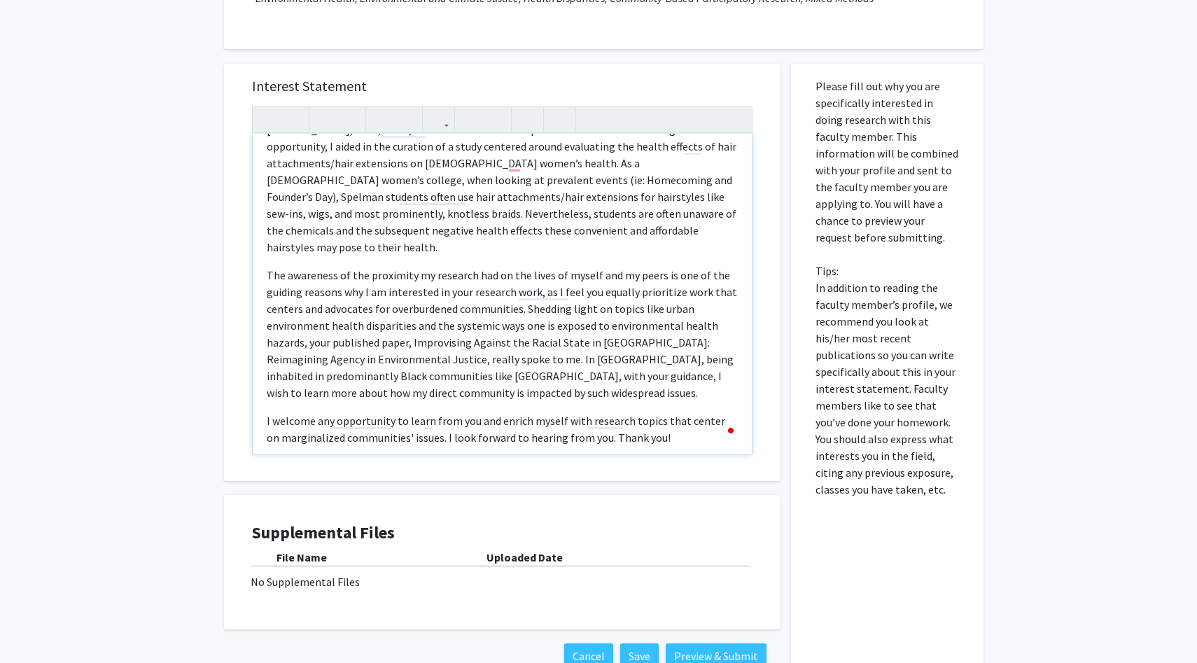
type textarea "<p>Greetings Dr. Na’Taki Osborne Jelks,</p><p>My name is Kennedi Munson, and I …"
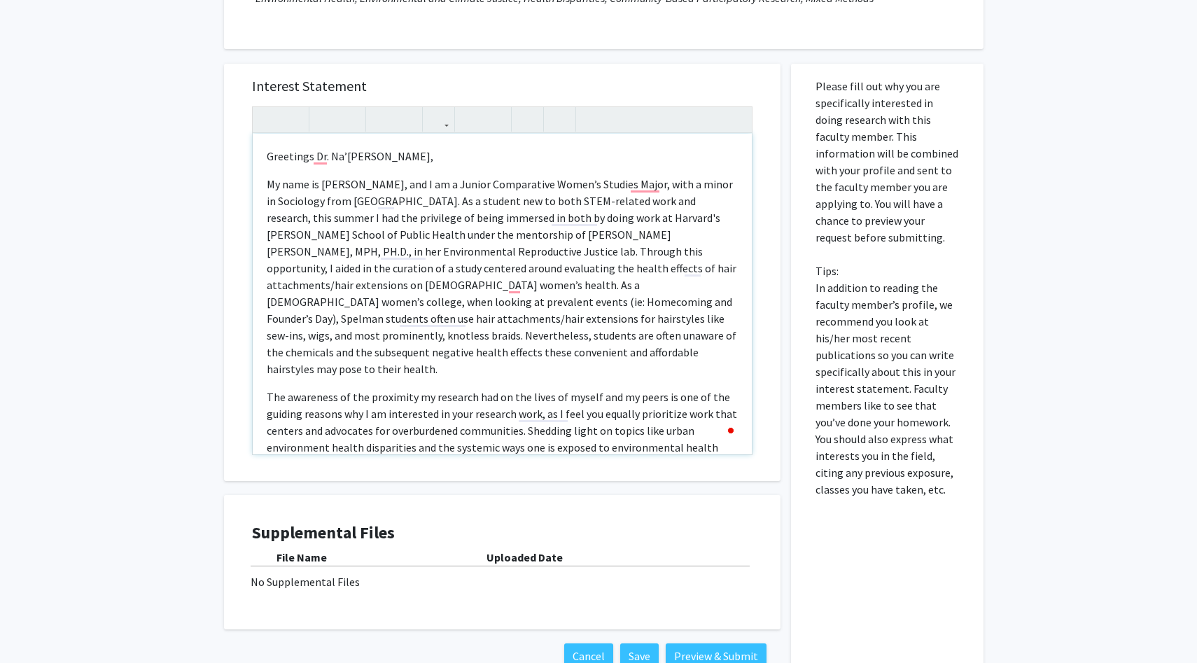
scroll to position [324, 0]
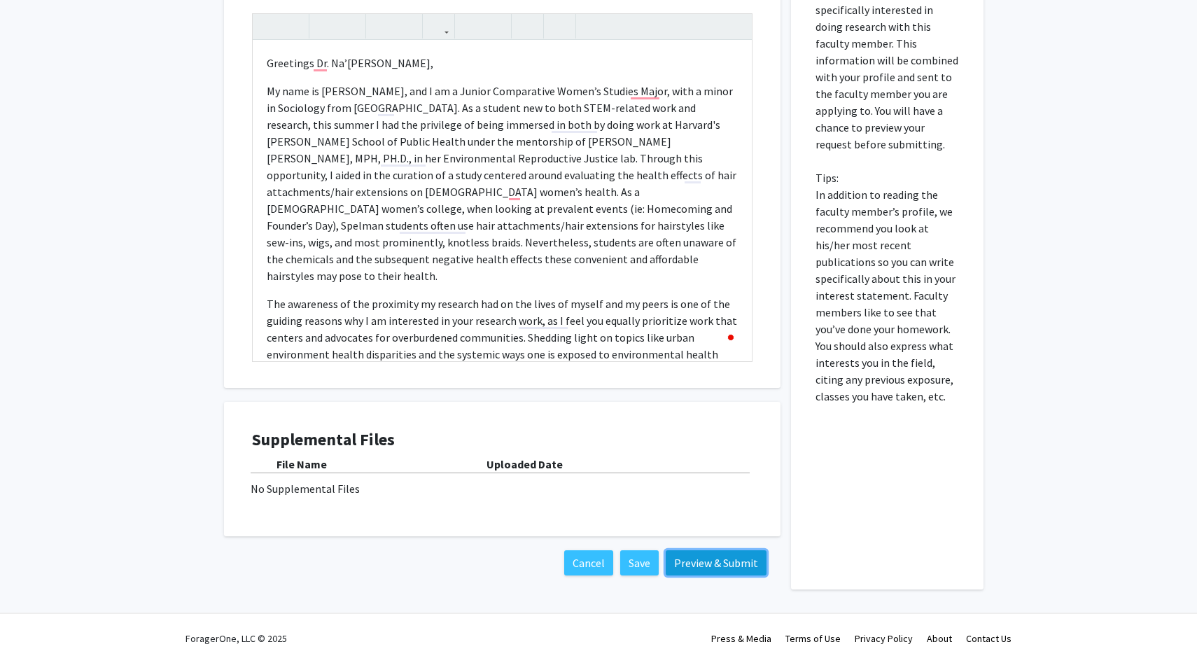
click at [709, 566] on button "Preview & Submit" at bounding box center [716, 562] width 101 height 25
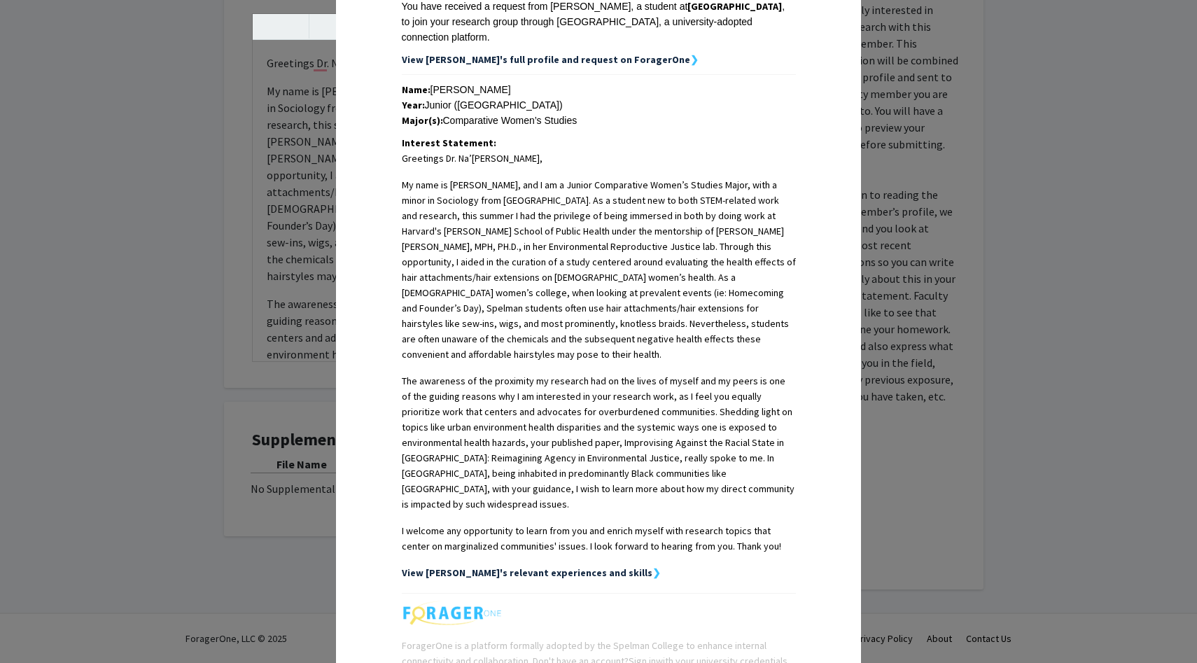
scroll to position [0, 0]
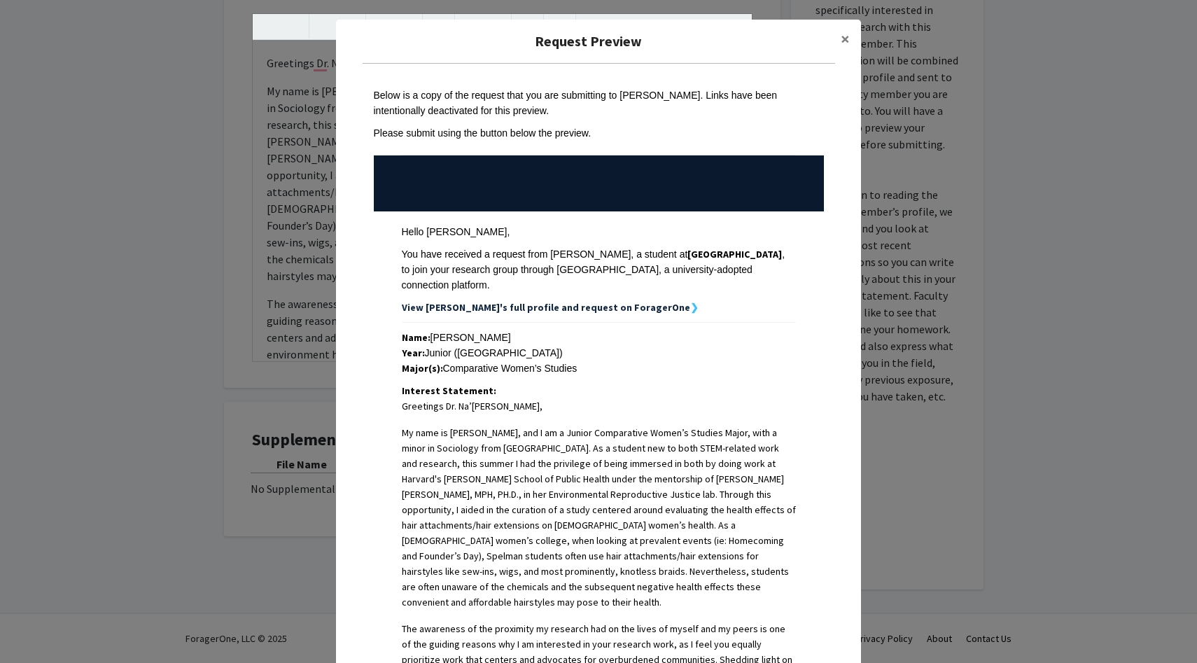
click at [602, 301] on strong "View Kennedi's full profile and request on ForagerOne" at bounding box center [546, 307] width 288 height 13
click at [628, 301] on strong "View Kennedi's full profile and request on ForagerOne" at bounding box center [546, 307] width 288 height 13
click at [690, 301] on strong "❯" at bounding box center [694, 307] width 8 height 13
click at [595, 301] on strong "View Kennedi's full profile and request on ForagerOne" at bounding box center [546, 307] width 288 height 13
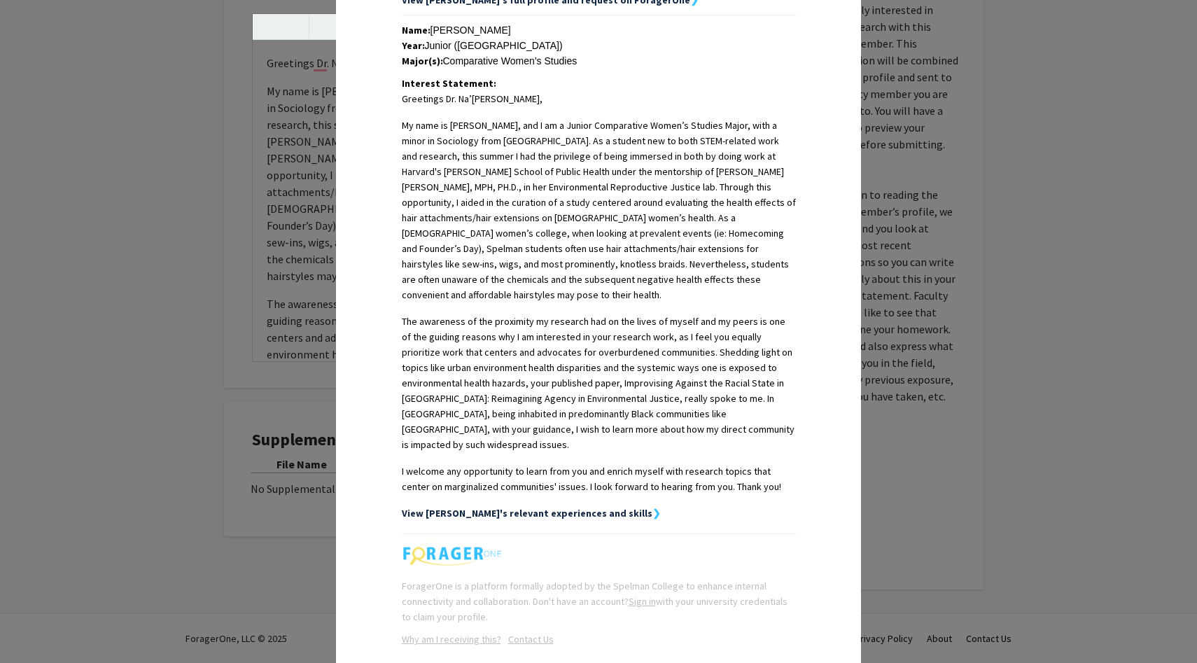
scroll to position [309, 0]
click at [573, 505] on strong "View Kennedi's relevant experiences and skills" at bounding box center [527, 511] width 251 height 13
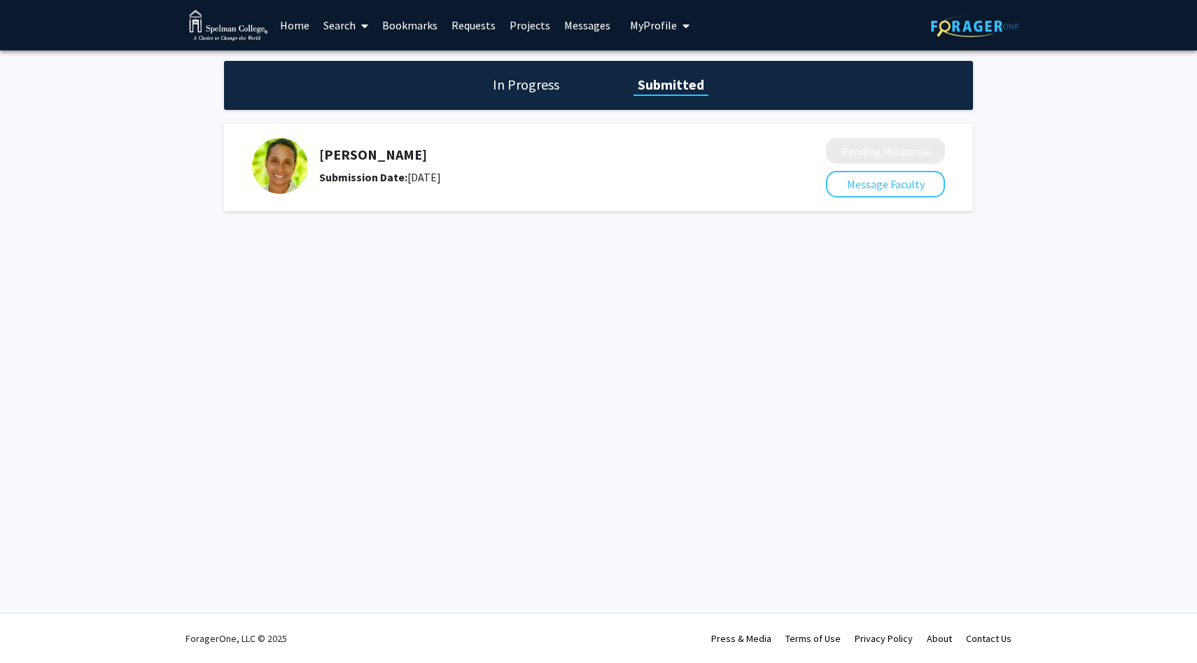
click at [668, 35] on button "My Profile" at bounding box center [660, 25] width 68 height 50
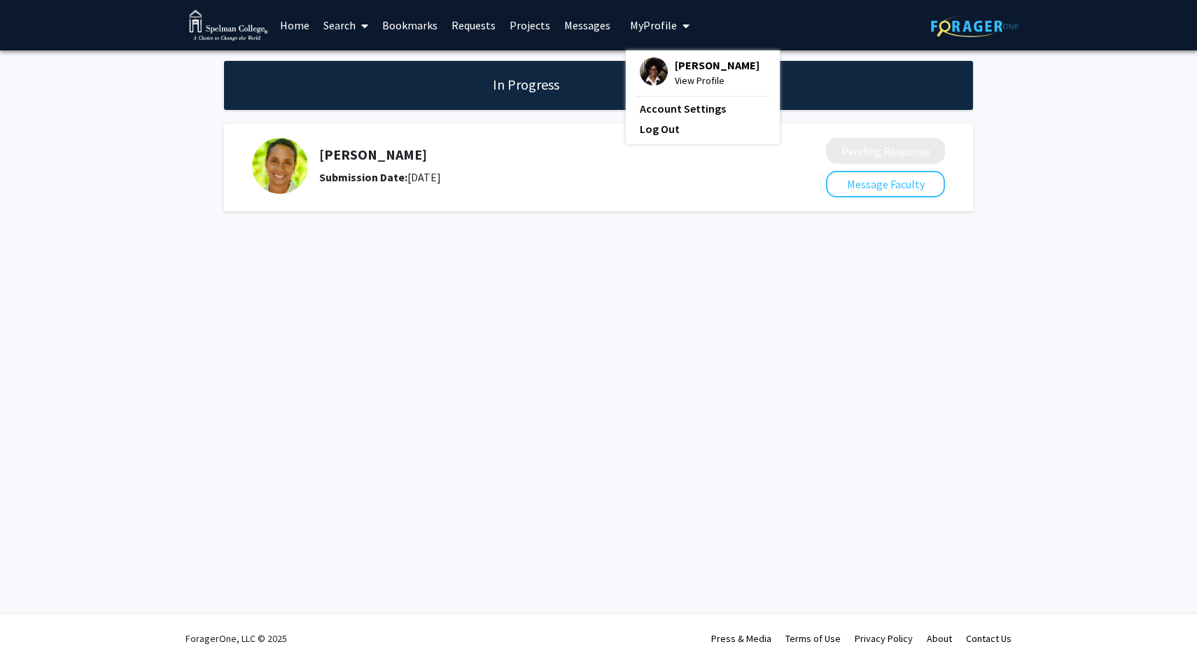
click at [675, 78] on span "View Profile" at bounding box center [717, 80] width 85 height 15
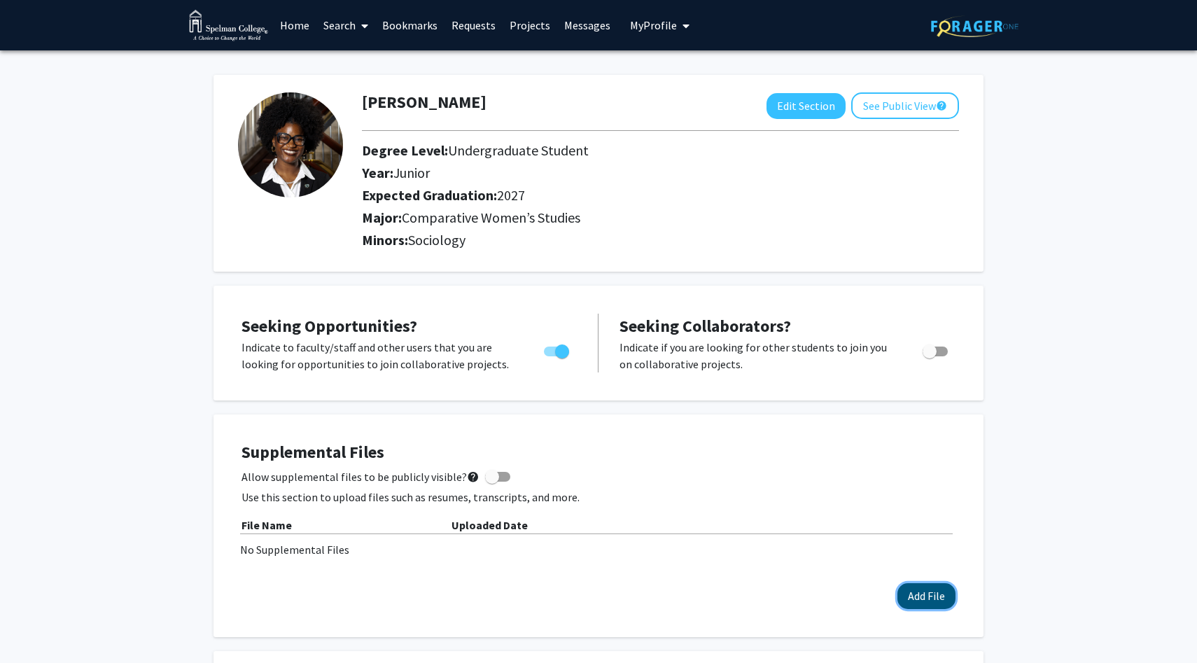
click at [919, 590] on button "Add File" at bounding box center [926, 596] width 58 height 26
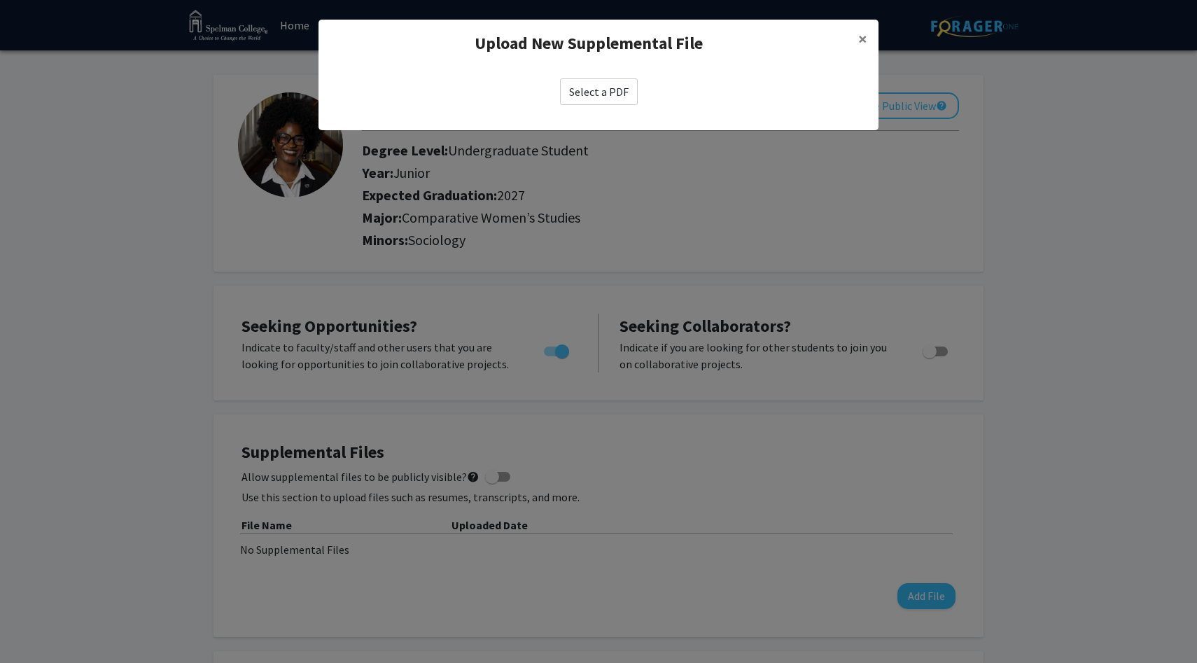
click at [614, 98] on label "Select a PDF" at bounding box center [599, 91] width 78 height 27
click at [0, 0] on input "Select a PDF" at bounding box center [0, 0] width 0 height 0
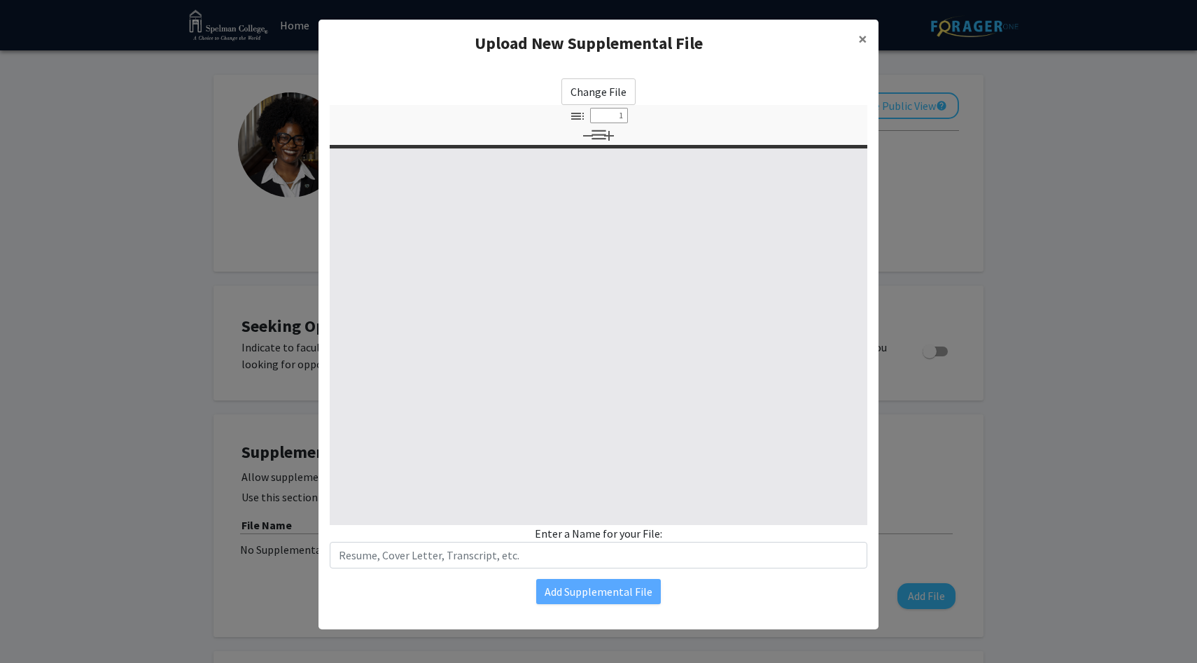
select select "custom"
type input "0"
select select "custom"
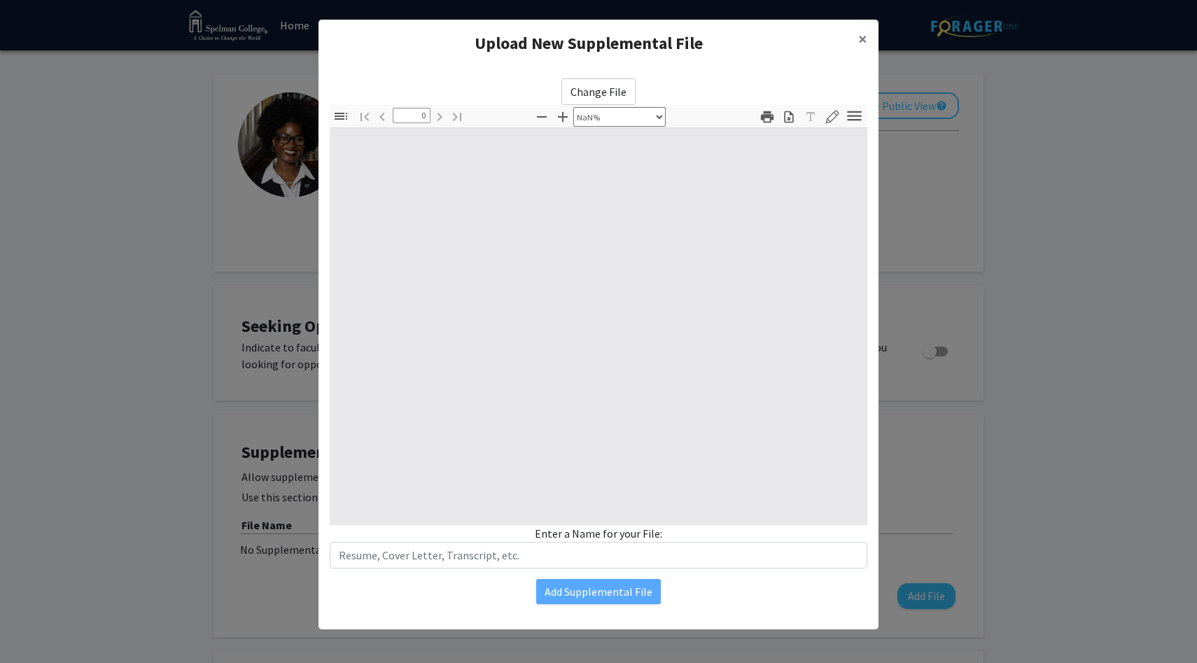
type input "1"
select select "auto"
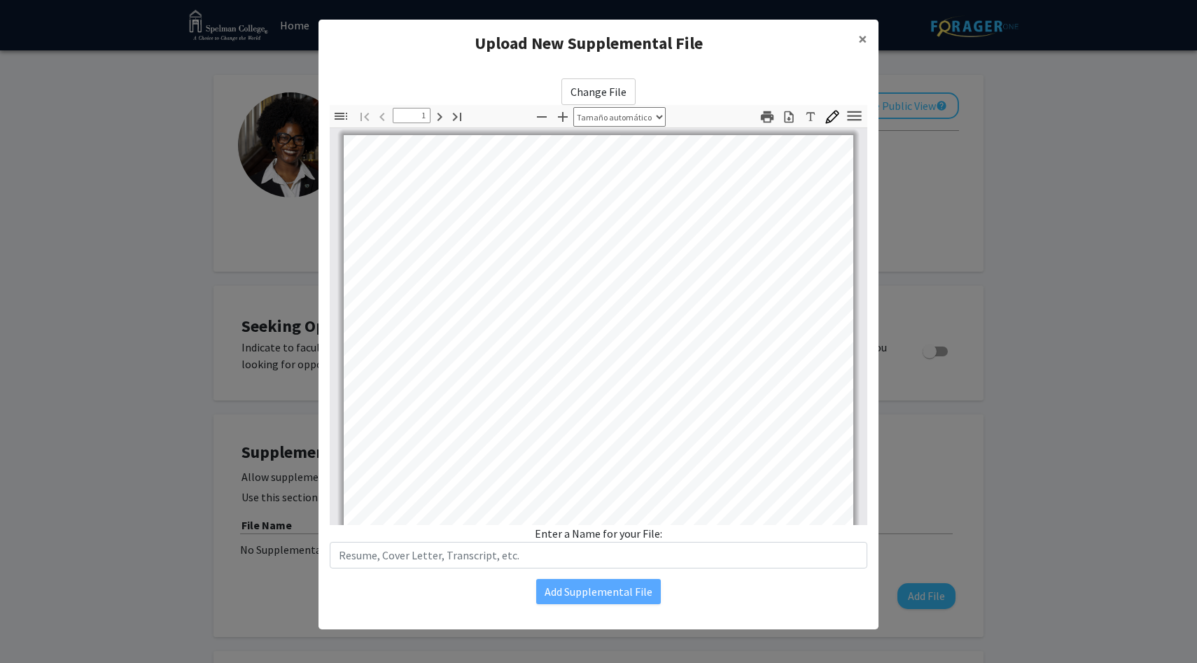
scroll to position [127, 0]
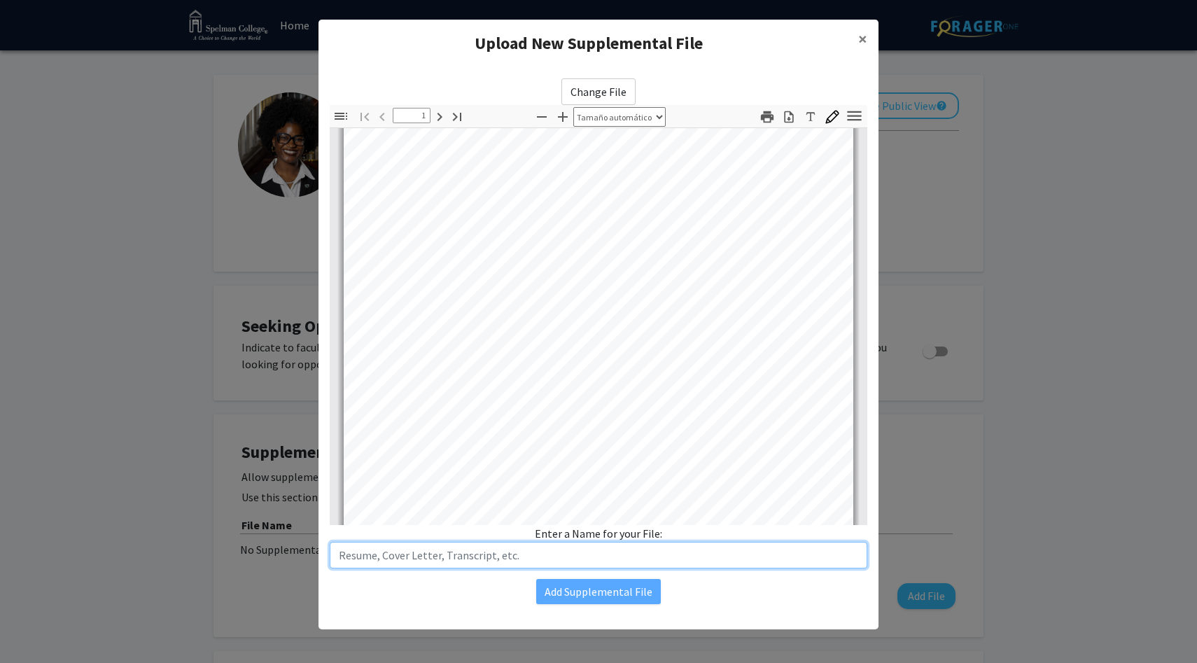
click at [395, 556] on input "text" at bounding box center [598, 555] width 537 height 27
type input "1"
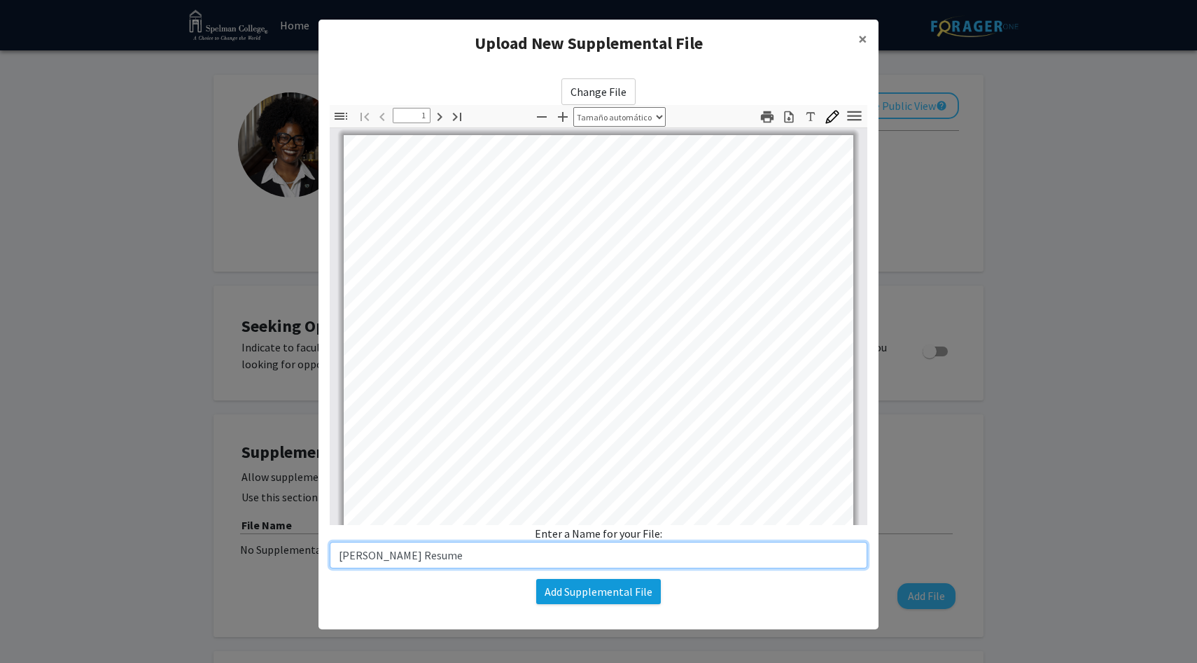
type input "[PERSON_NAME] Resume"
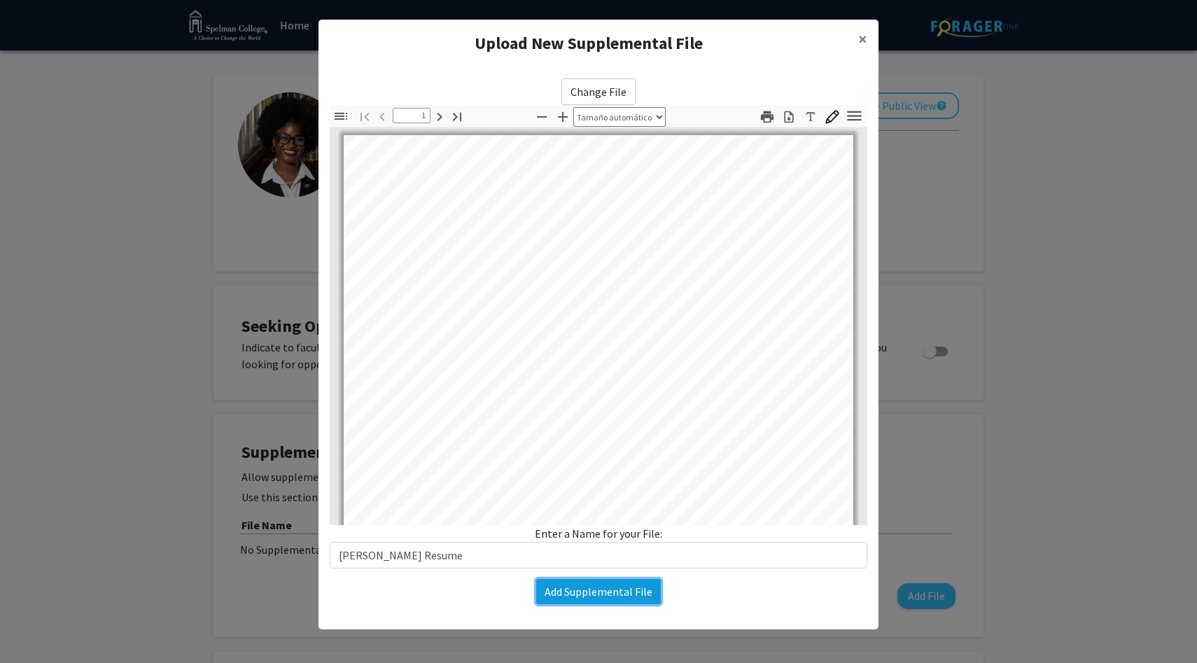
click at [612, 589] on button "Add Supplemental File" at bounding box center [598, 591] width 125 height 25
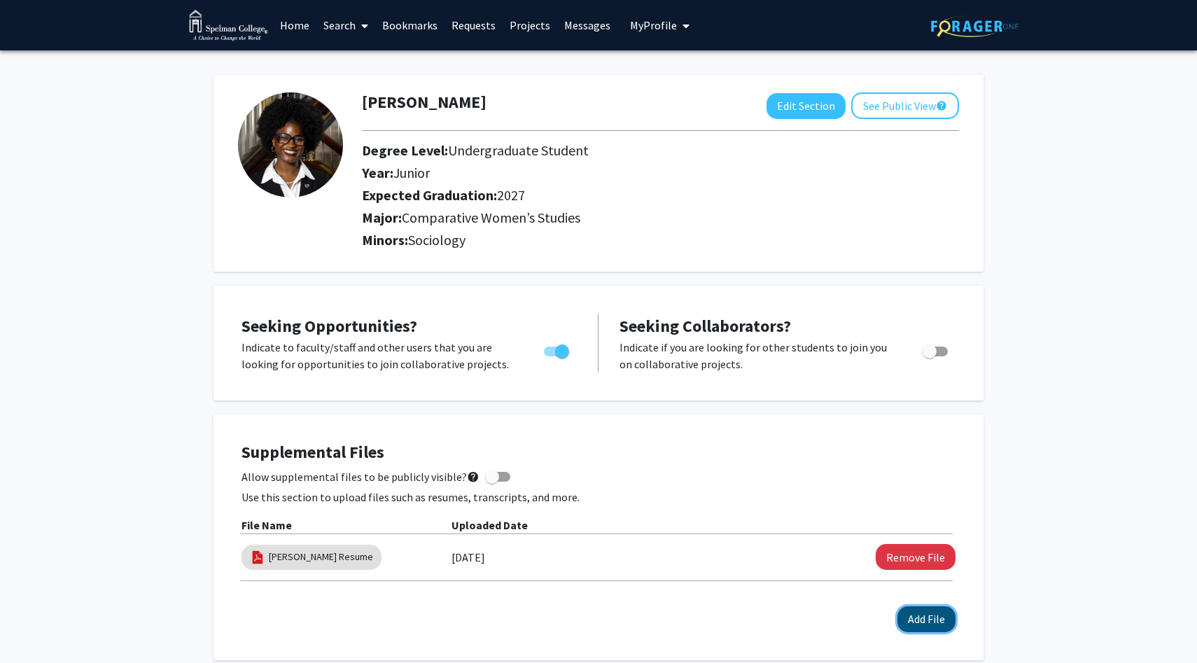
click at [931, 614] on button "Add File" at bounding box center [926, 619] width 58 height 26
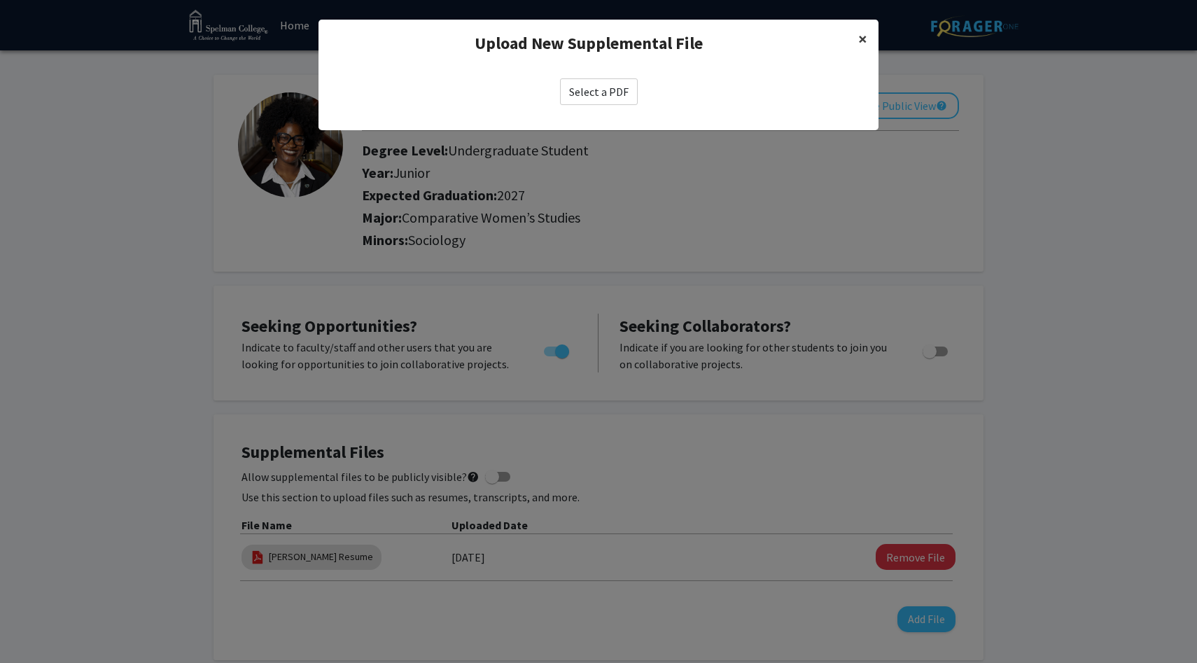
click at [861, 36] on span "×" at bounding box center [862, 39] width 9 height 22
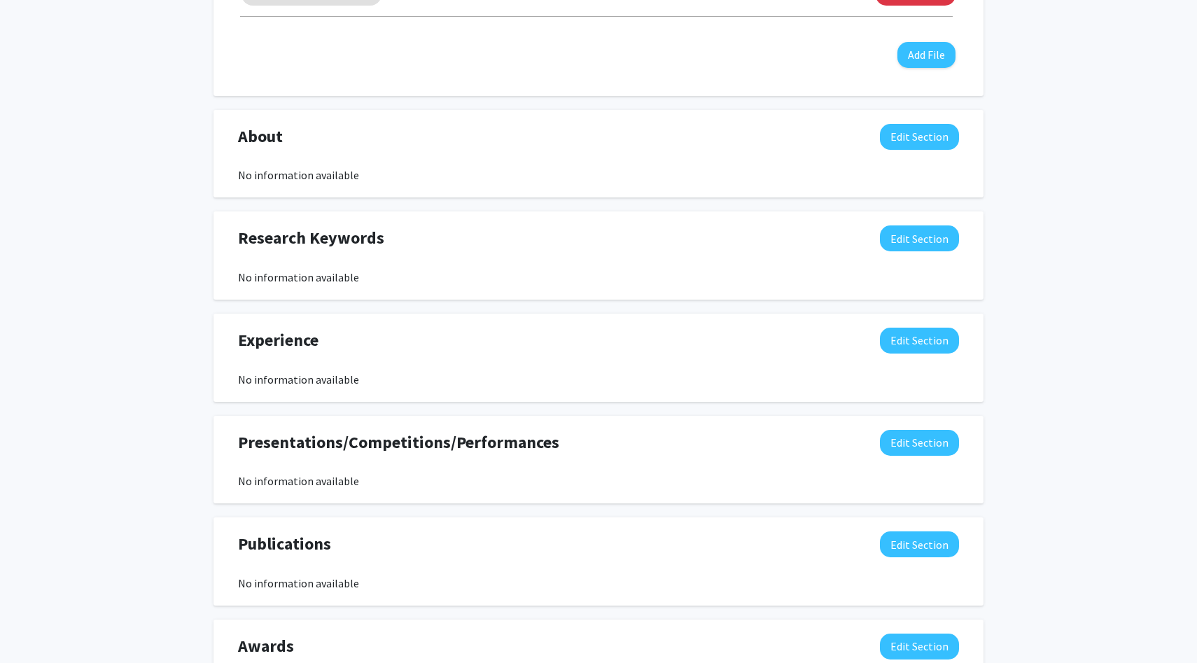
scroll to position [556, 0]
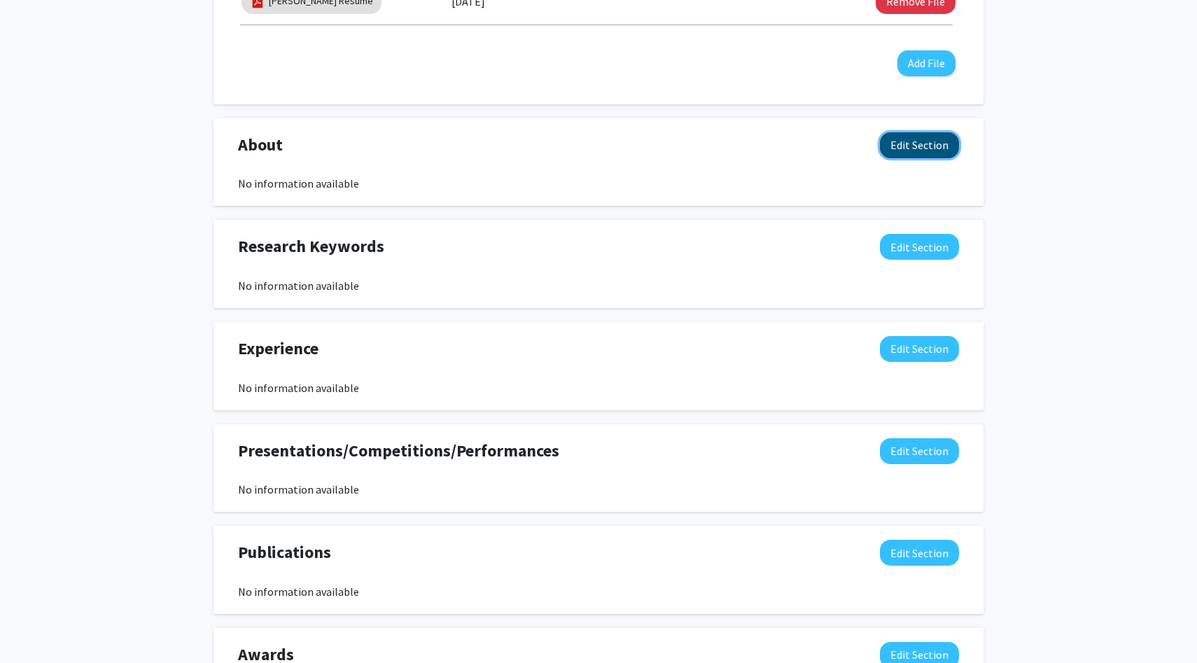
click at [908, 153] on button "Edit Section" at bounding box center [919, 145] width 79 height 26
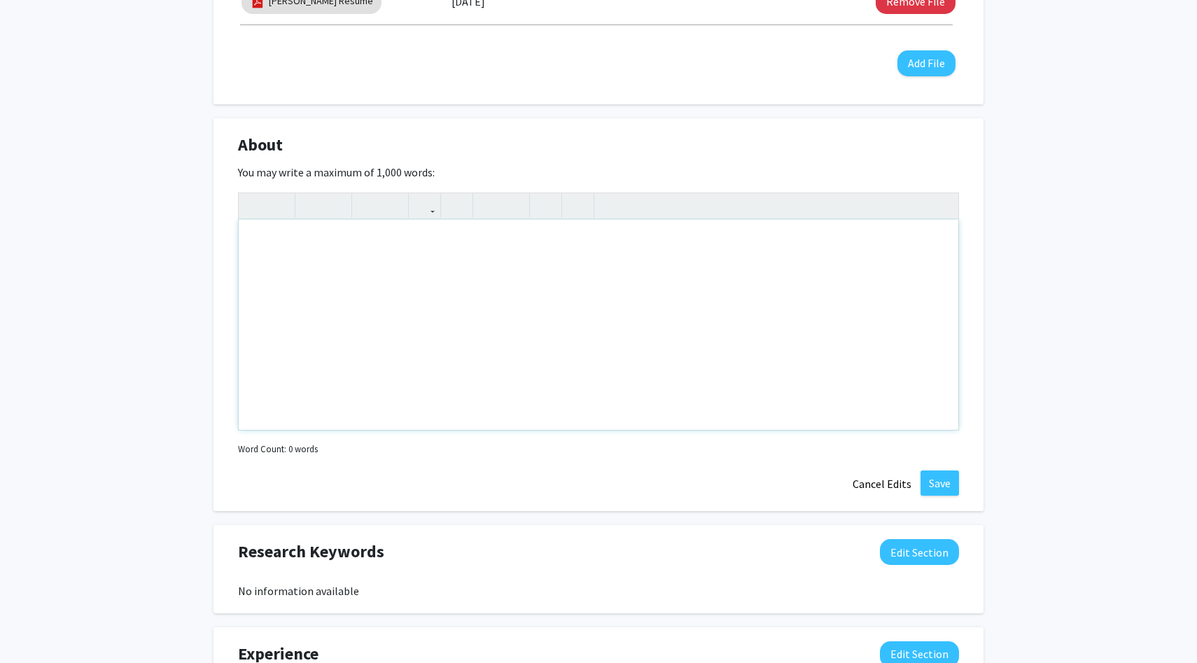
click at [418, 310] on div "Note to users with screen readers: Please deactivate our accessibility plugin f…" at bounding box center [598, 325] width 719 height 210
paste div "To enrich screen reader interactions, please activate Accessibility in Grammarl…"
type textarea "<p>Kennedi Munson is a Sophomore Comparative Women’s Studies Major, with a mino…"
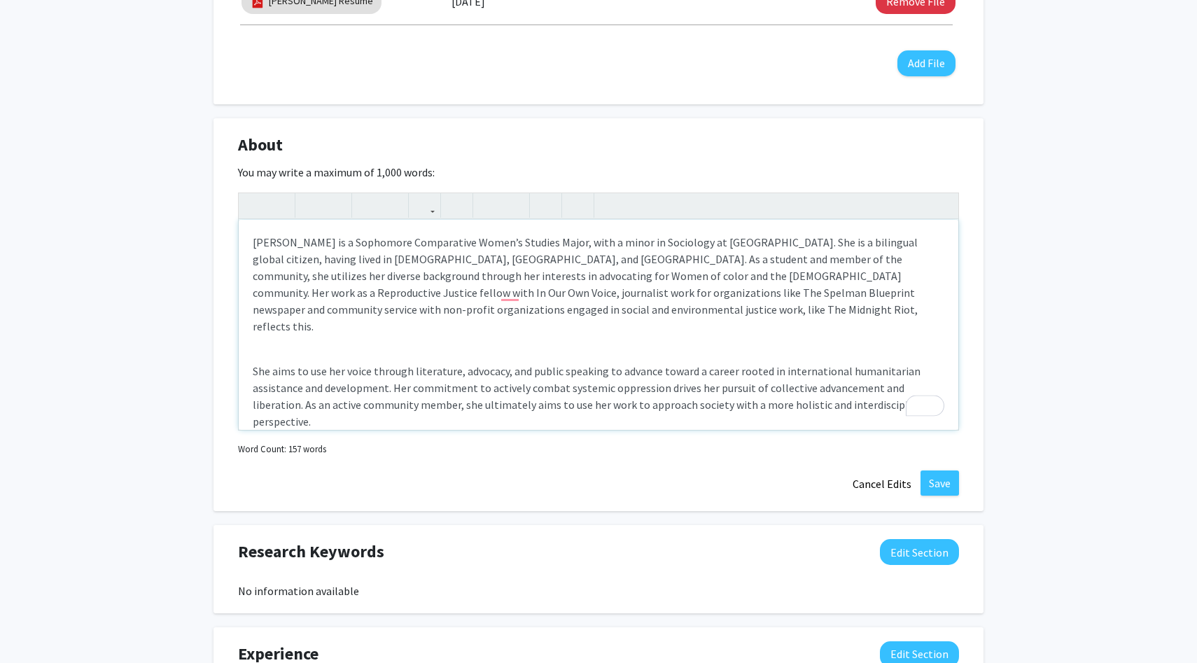
click at [395, 363] on p "She aims to use her voice through literature, advocacy, and public speaking to …" at bounding box center [598, 396] width 691 height 67
click at [402, 332] on div "[PERSON_NAME] is a Sophomore Comparative Women’s Studies Major, with a minor in…" at bounding box center [598, 325] width 719 height 210
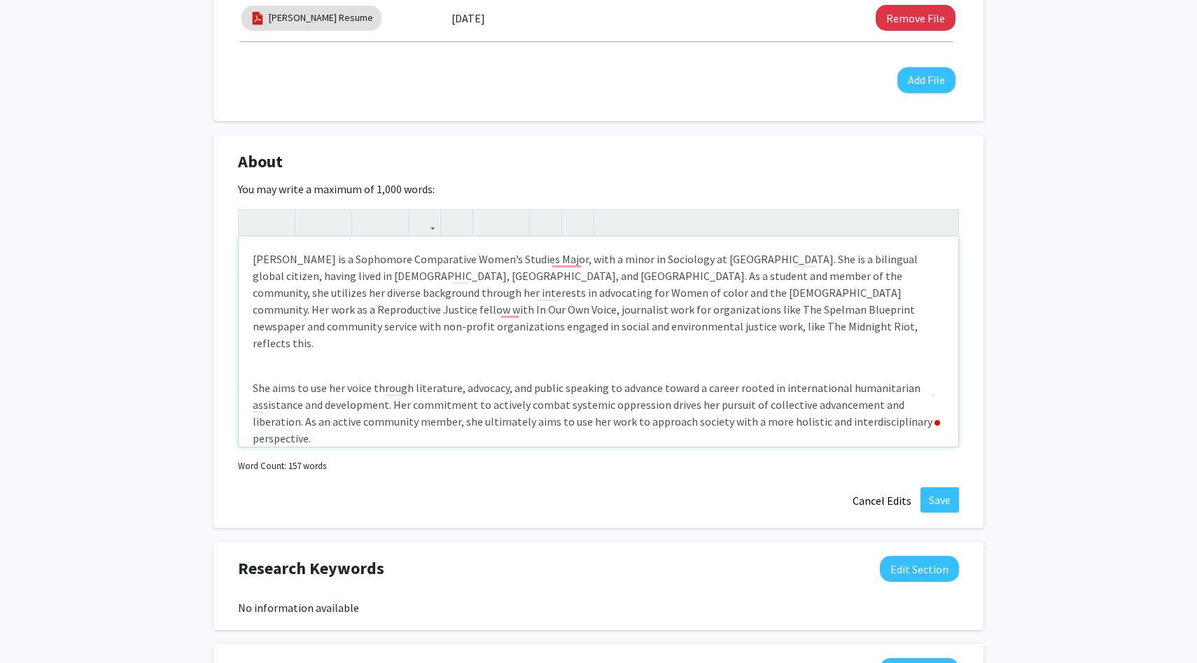
scroll to position [542, 0]
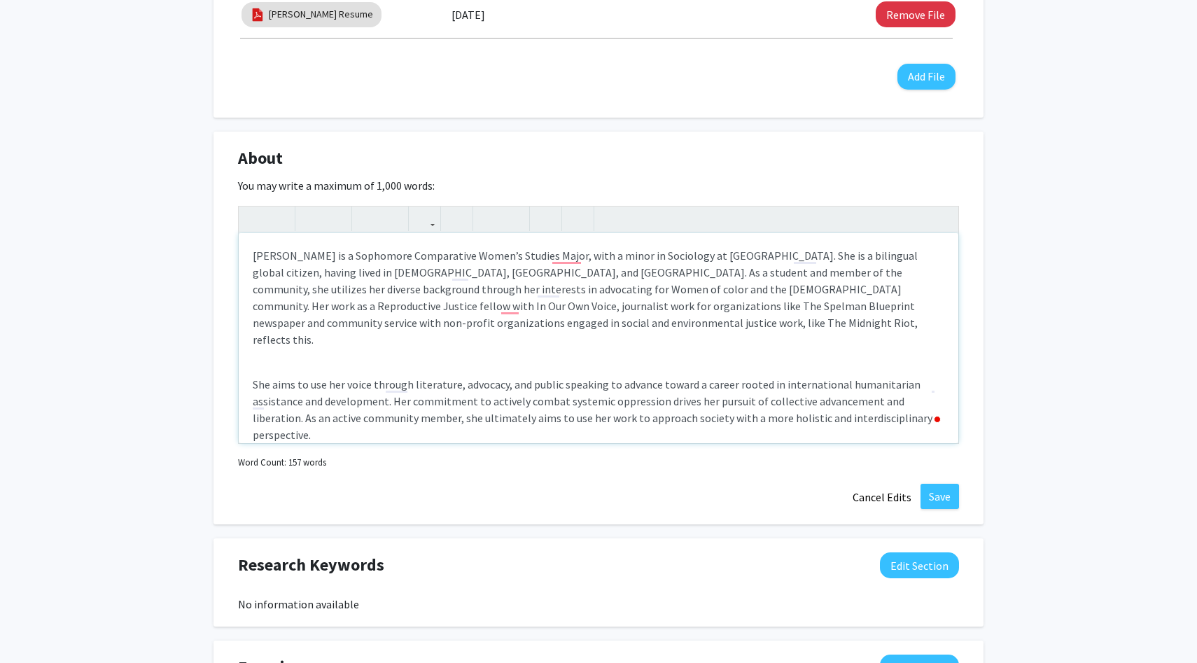
type textarea "<p>Kennedi Munson is a Sophomore Comparative Women’s Studies Major, with a mino…"
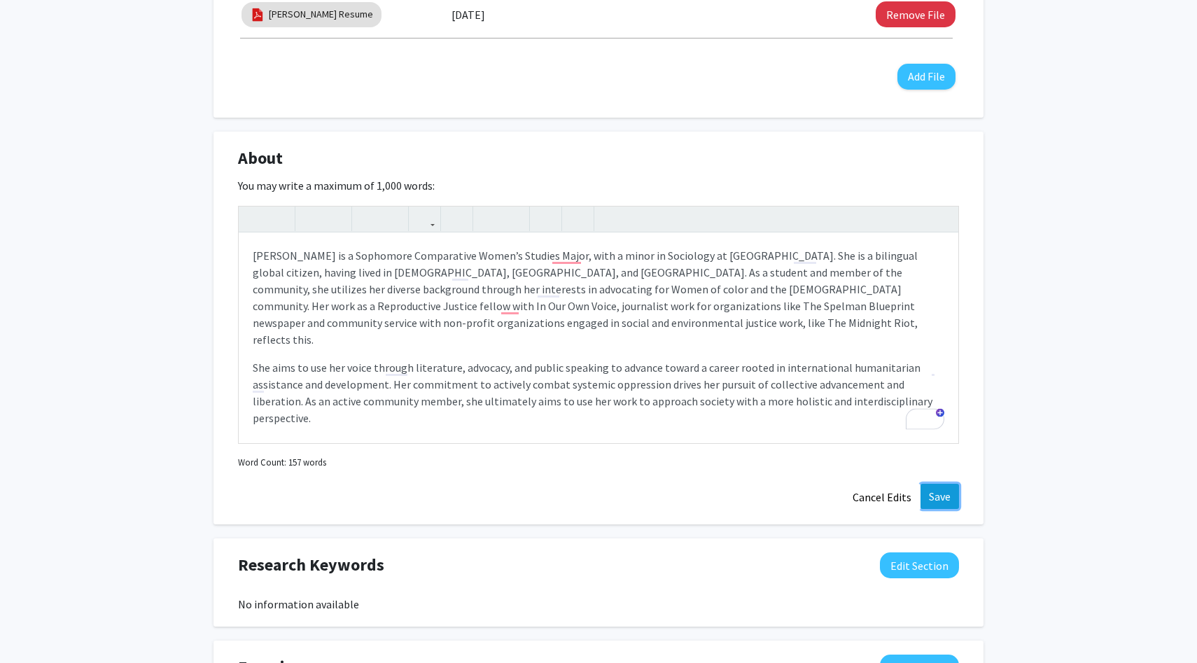
click at [942, 491] on button "Save" at bounding box center [939, 496] width 38 height 25
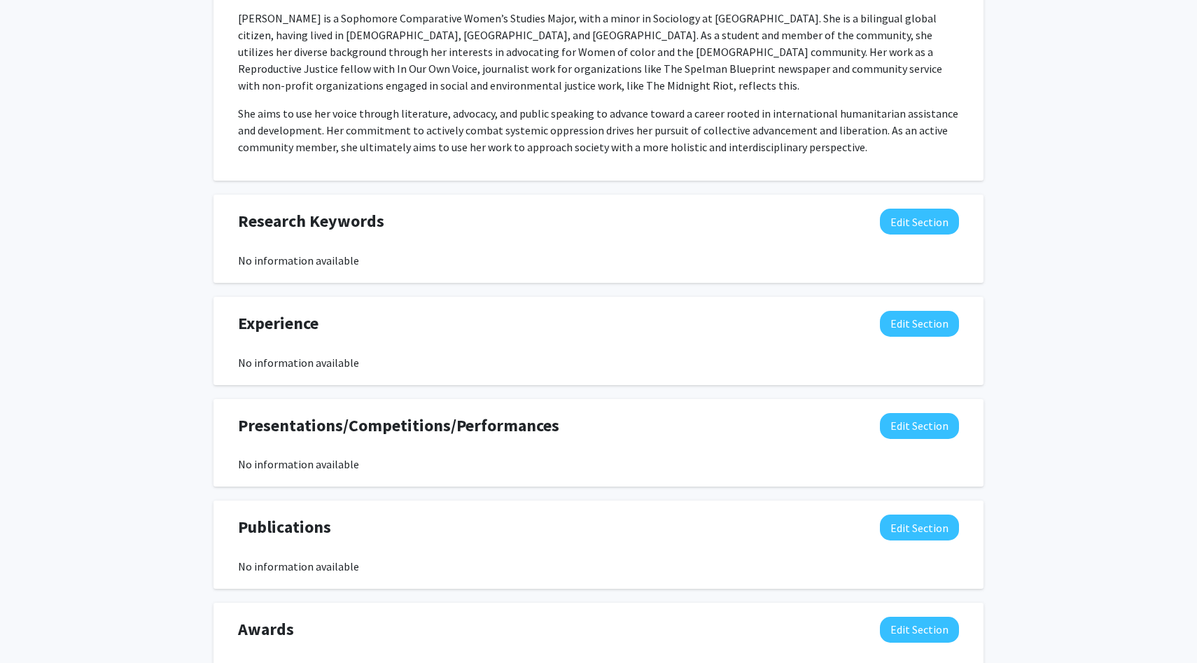
scroll to position [836, 0]
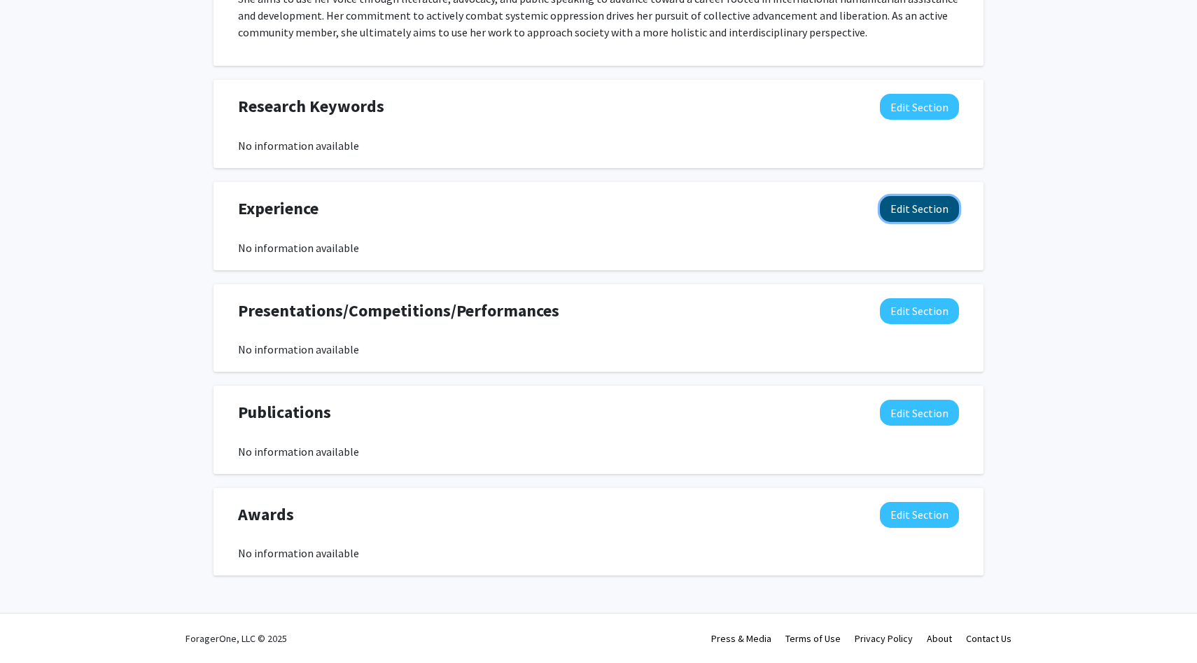
click at [931, 206] on button "Edit Section" at bounding box center [919, 209] width 79 height 26
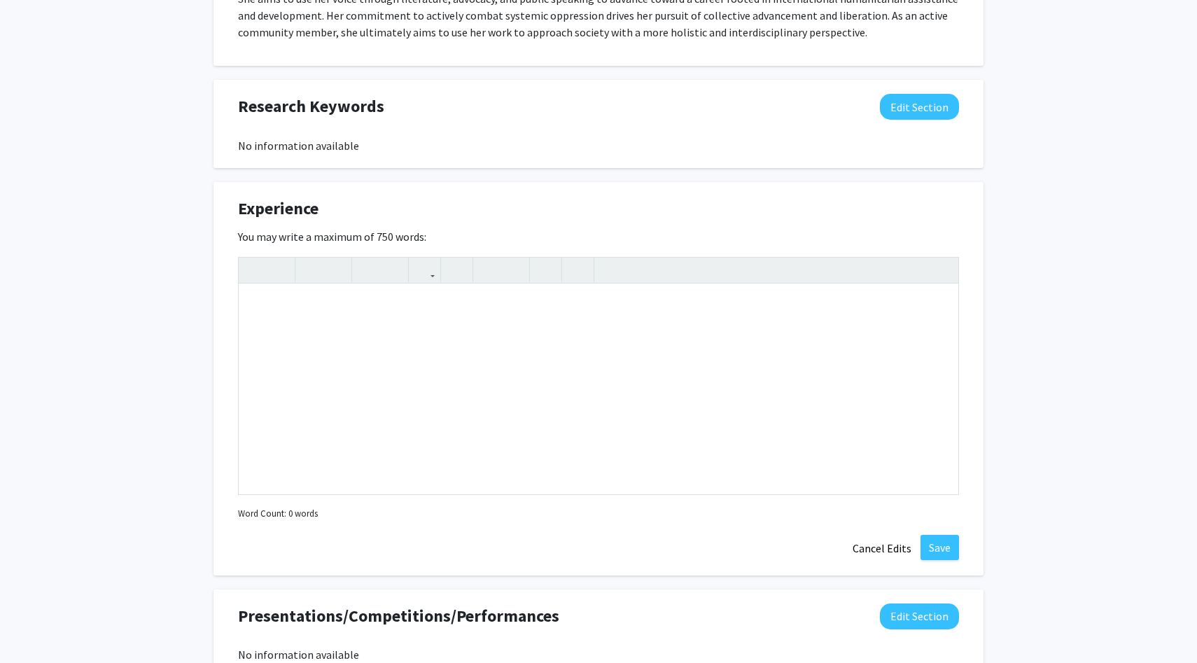
click at [1096, 362] on div "Kennedi Munson Edit Section See Public View help Degree Level: Undergraduate St…" at bounding box center [598, 70] width 1197 height 1711
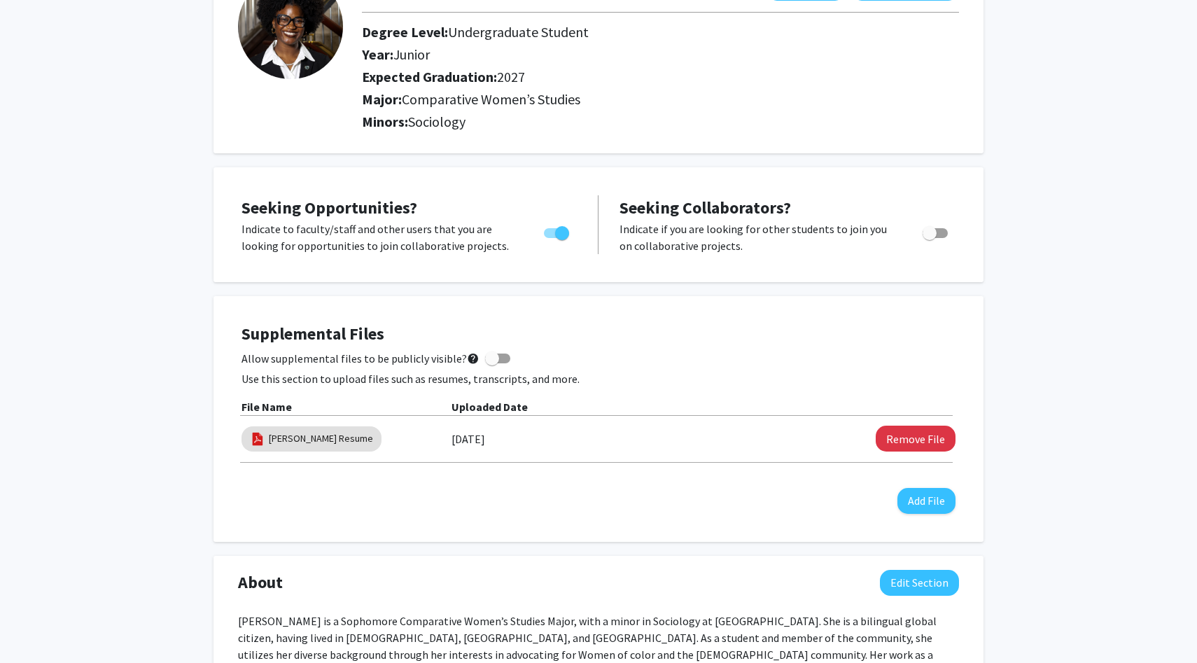
scroll to position [0, 0]
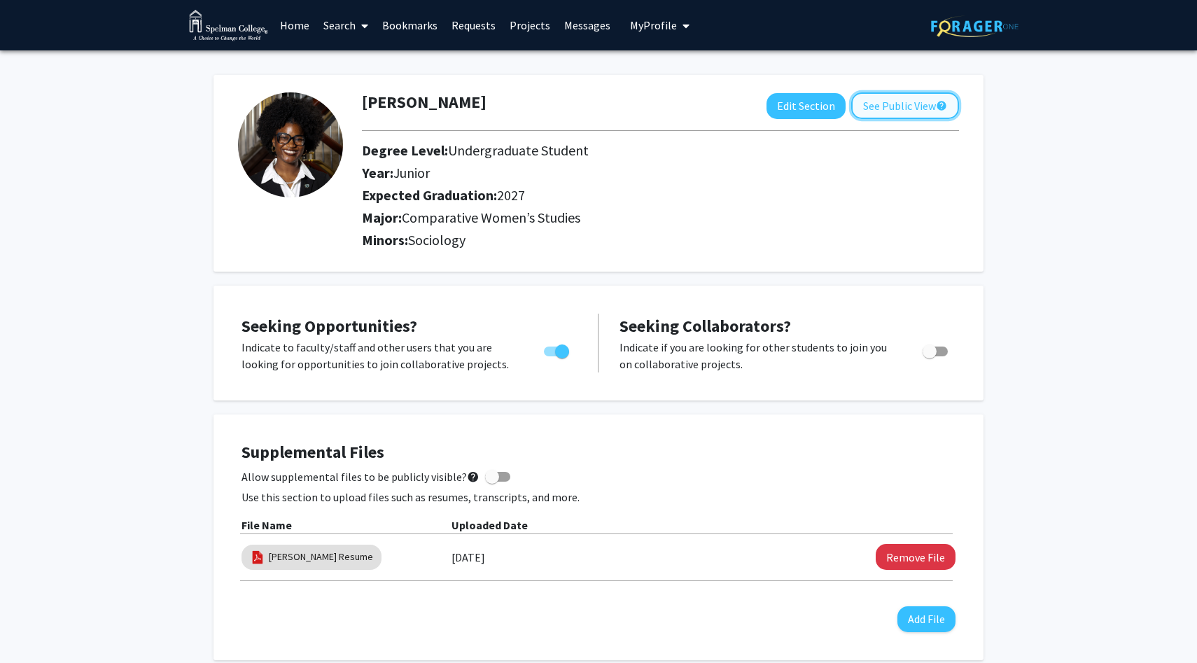
click at [900, 105] on button "See Public View help" at bounding box center [905, 105] width 108 height 27
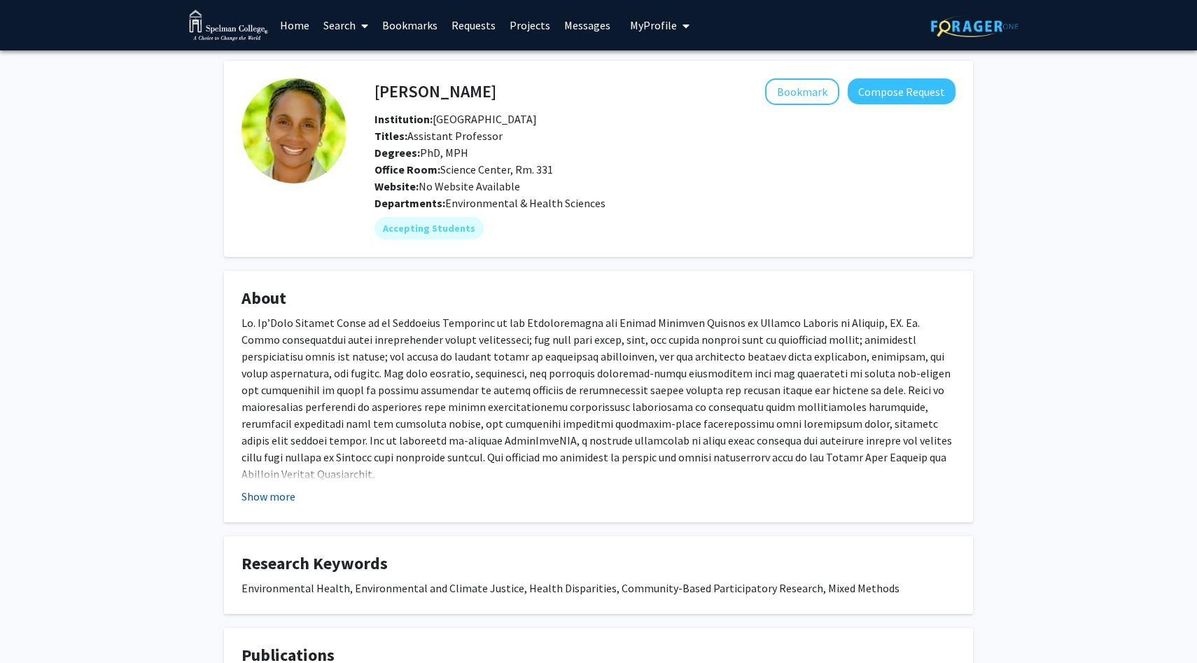
click at [270, 493] on button "Show more" at bounding box center [268, 496] width 54 height 17
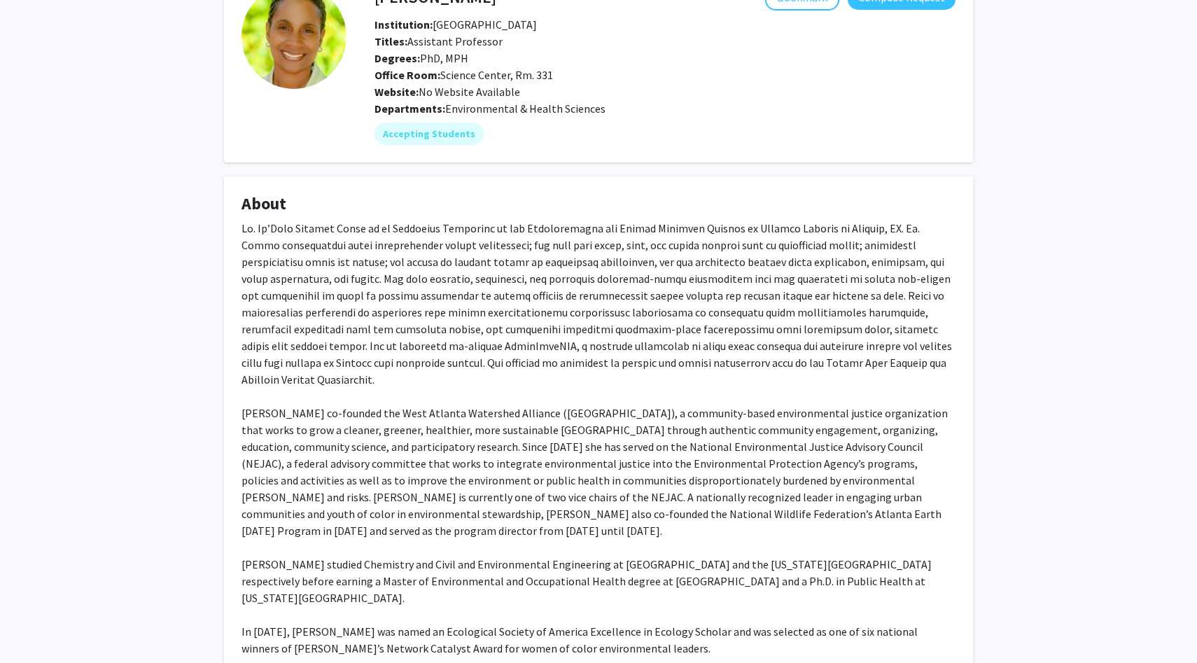
scroll to position [169, 0]
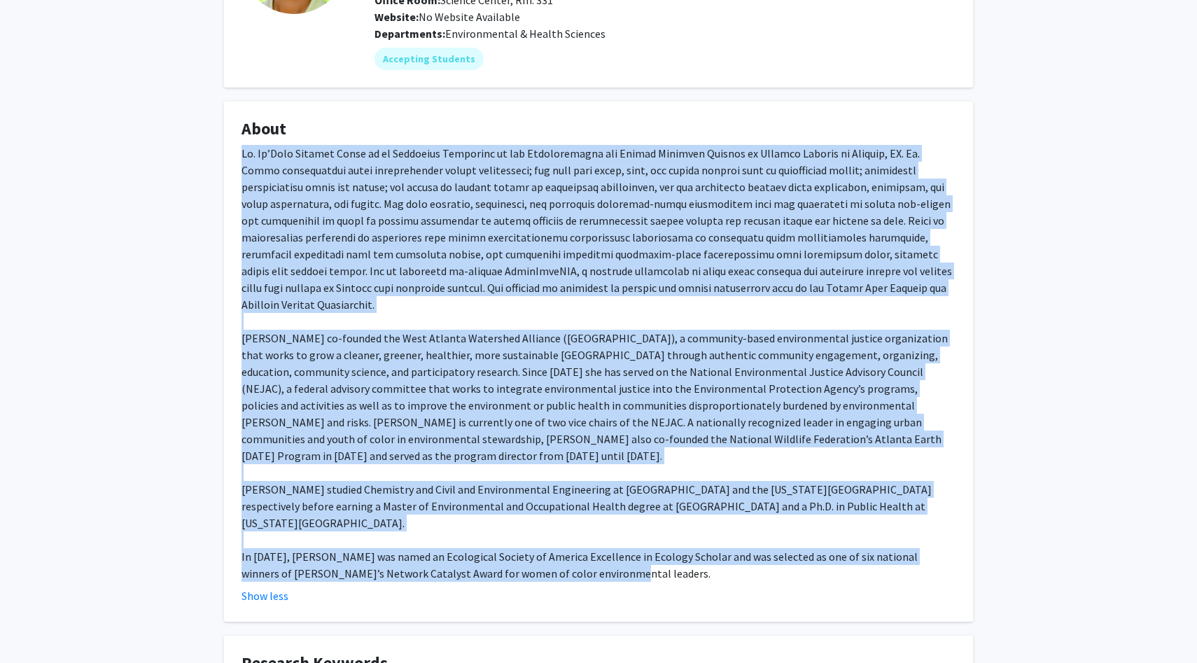
drag, startPoint x: 560, startPoint y: 527, endPoint x: 241, endPoint y: 148, distance: 494.7
click at [241, 148] on div "Dr. Jelks co-founded the West Atlanta Watershed Alliance (WAWA), a community-ba…" at bounding box center [598, 363] width 714 height 437
copy div "Dr. Na’Taki Osborne Jelks is an Assistant Professor in the Environmental and He…"
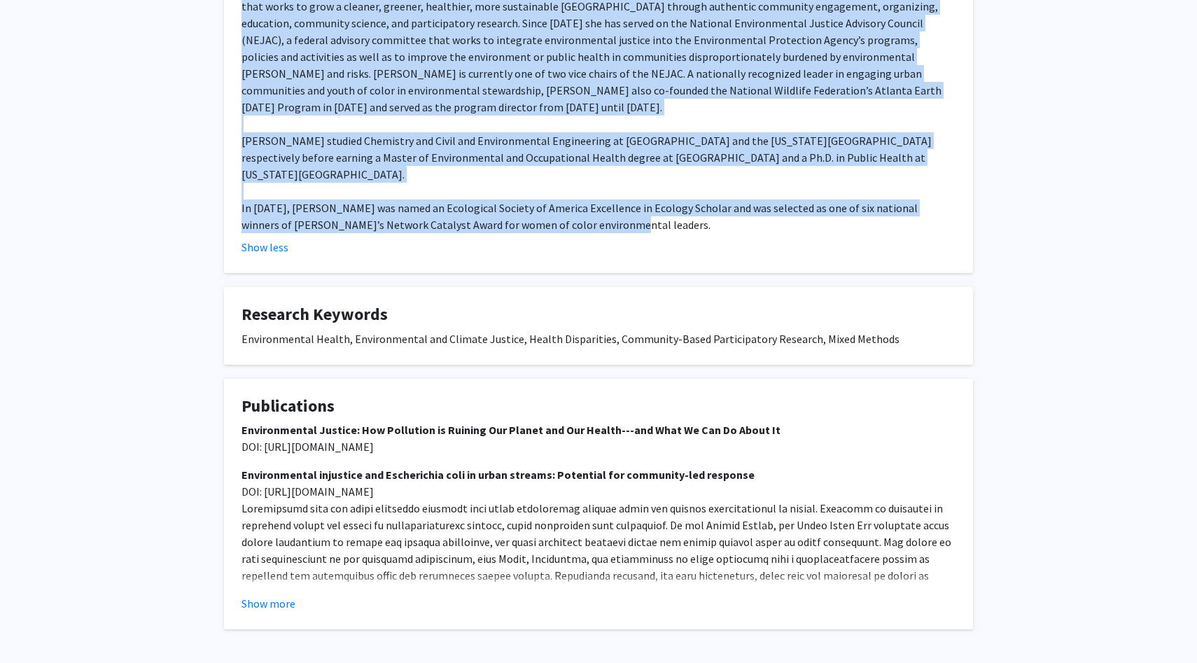
scroll to position [521, 0]
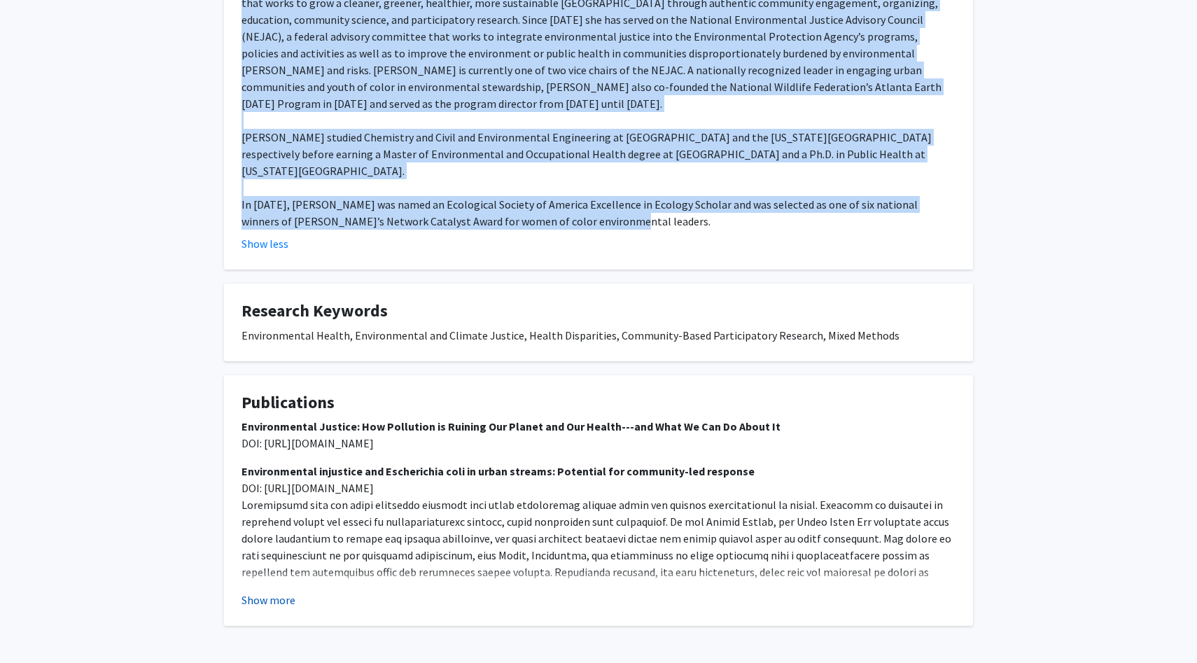
click at [275, 591] on button "Show more" at bounding box center [268, 599] width 54 height 17
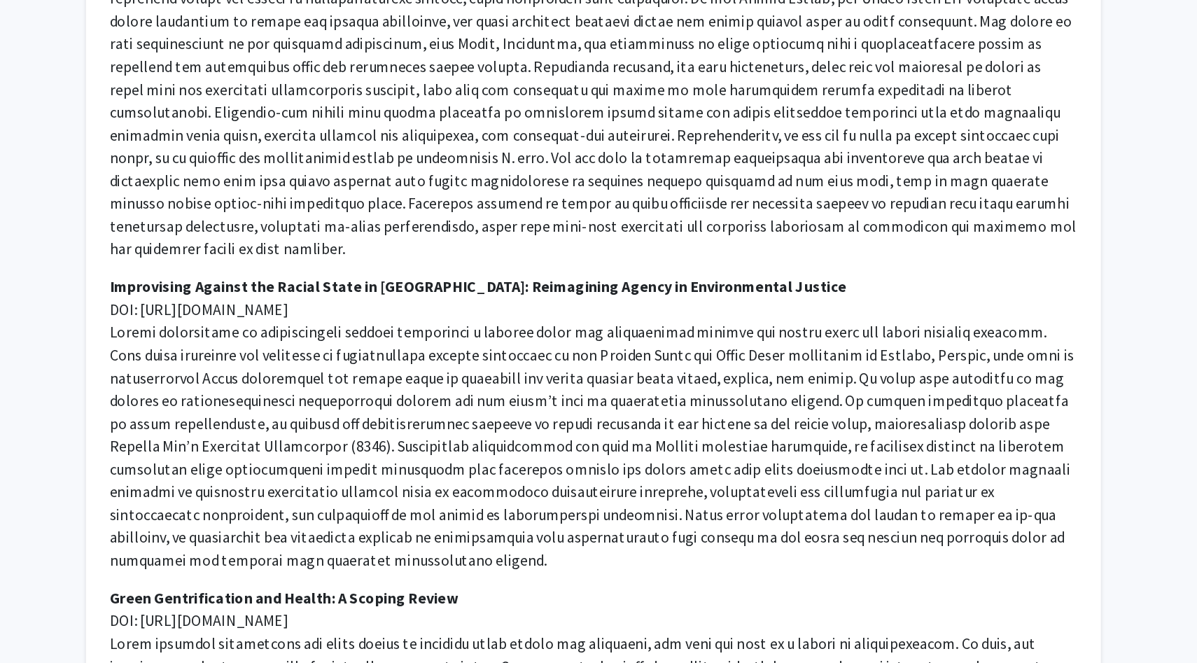
scroll to position [938, 0]
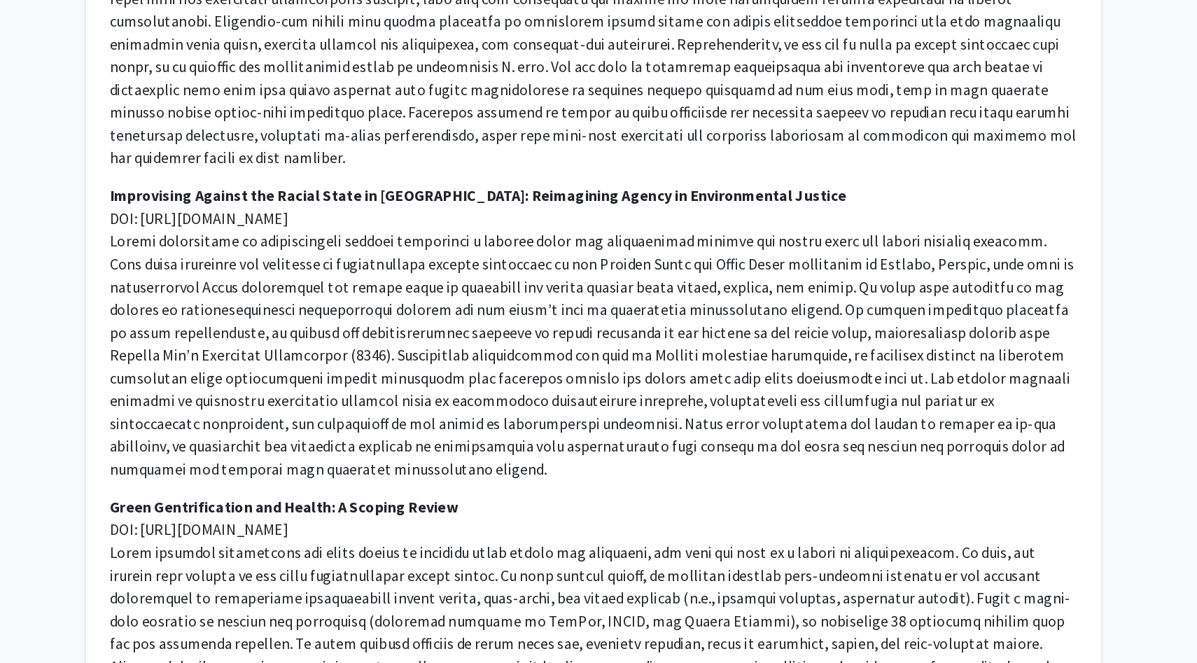
click at [503, 311] on strong "Improvising Against the Racial State in Atlanta: Reimagining Agency in Environm…" at bounding box center [513, 318] width 544 height 14
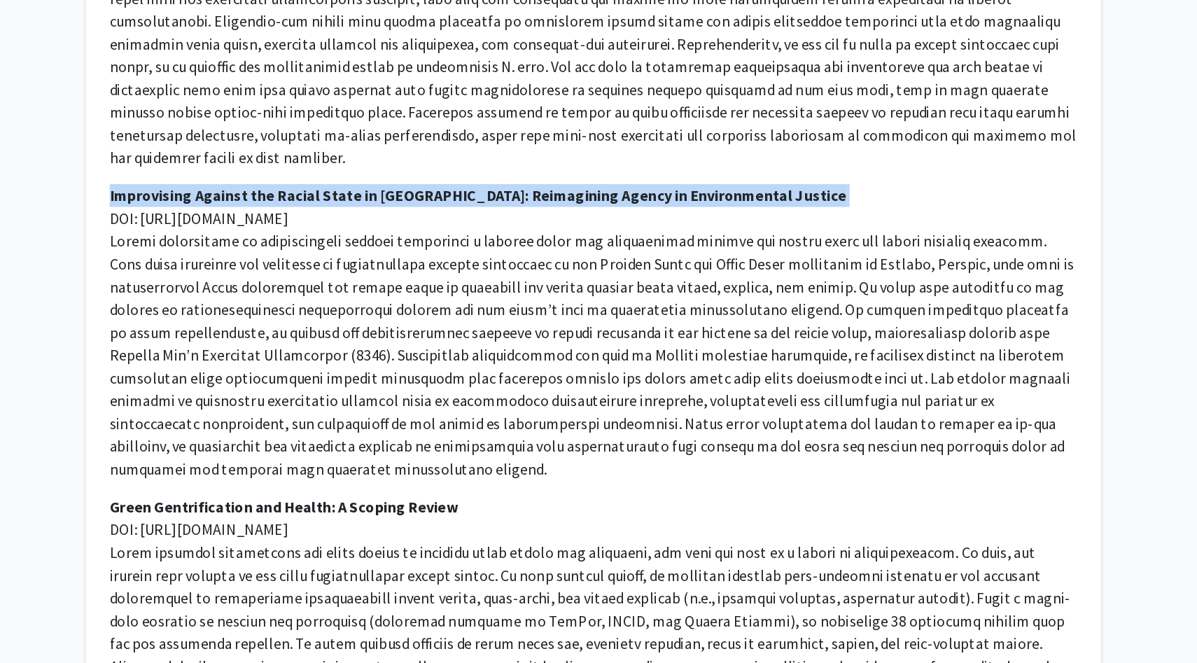
click at [503, 311] on strong "Improvising Against the Racial State in Atlanta: Reimagining Agency in Environm…" at bounding box center [513, 318] width 544 height 14
copy strong "Improvising Against the Racial State in Atlanta: Reimagining Agency in Environm…"
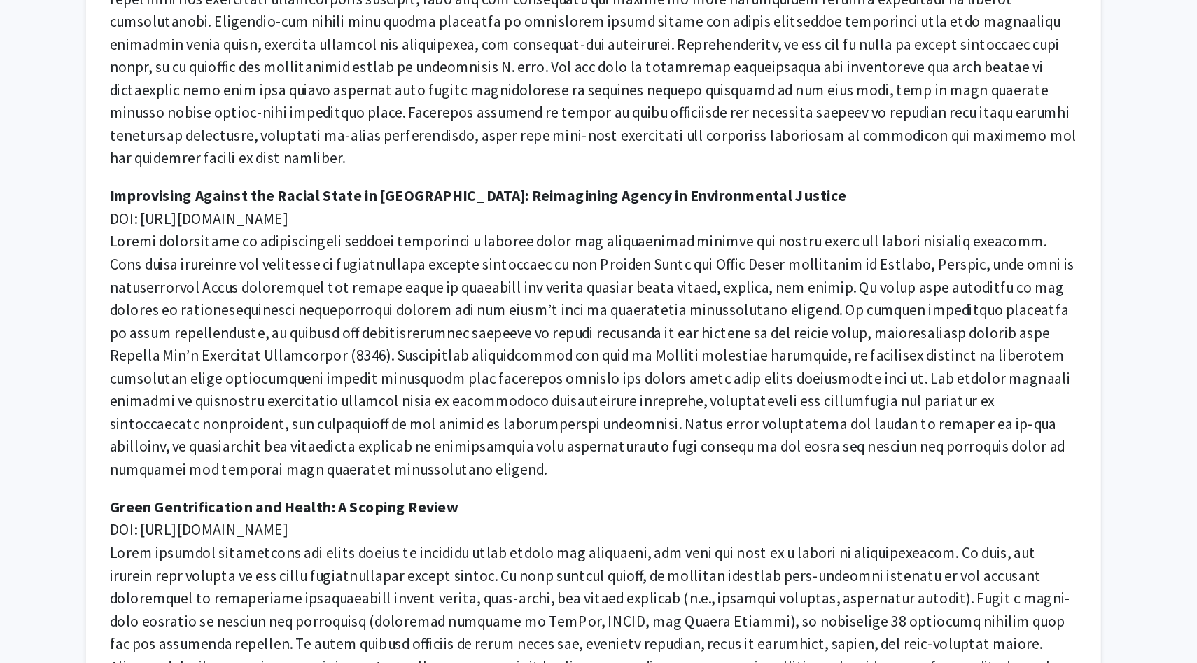
click at [560, 375] on p "Improvising Against the Racial State in Atlanta: Reimagining Agency in Environm…" at bounding box center [598, 418] width 714 height 218
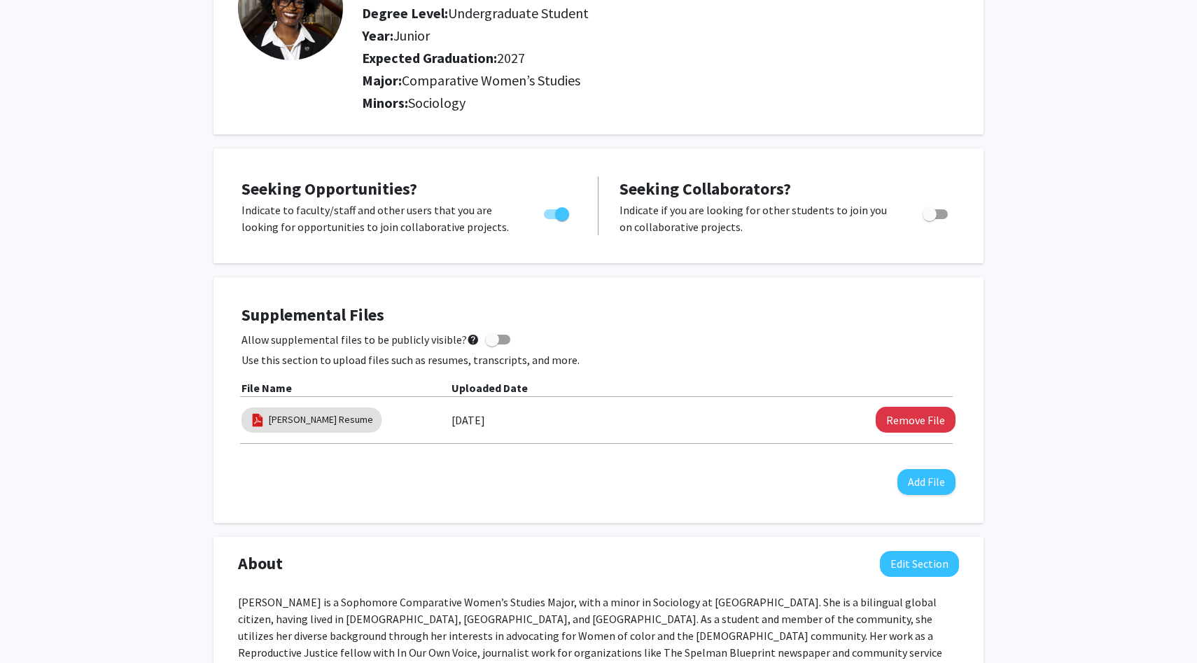
scroll to position [139, 0]
